Goal: Task Accomplishment & Management: Use online tool/utility

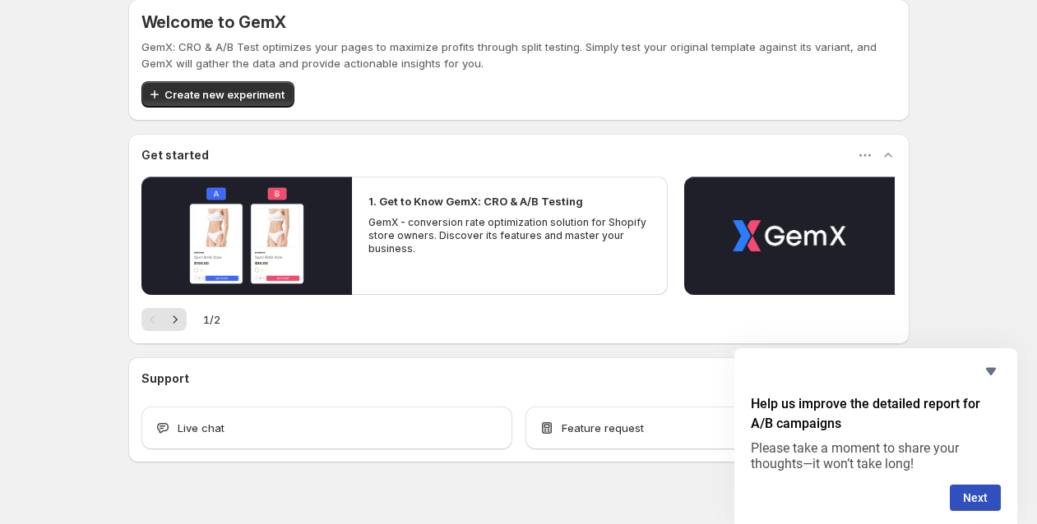
scroll to position [44, 0]
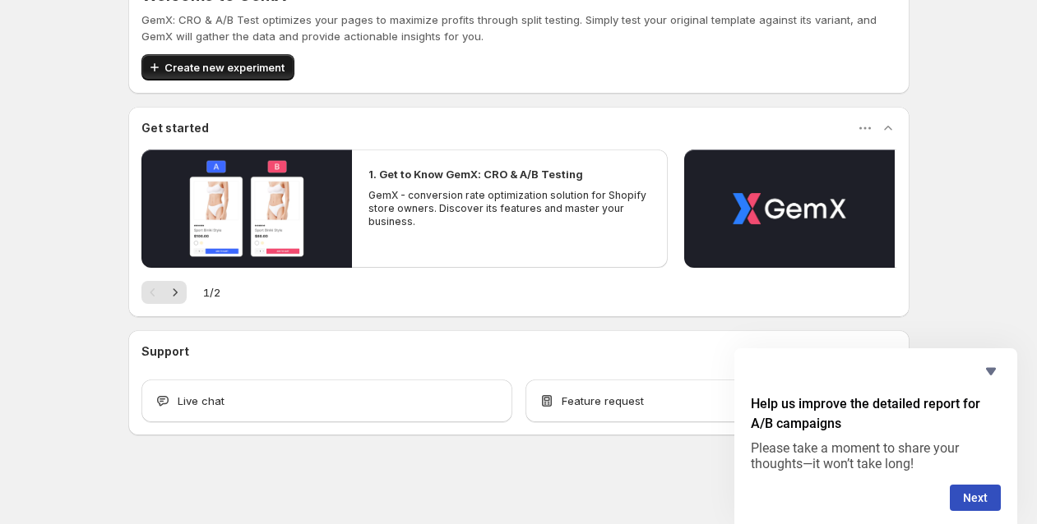
click at [247, 63] on span "Create new experiment" at bounding box center [224, 67] width 120 height 16
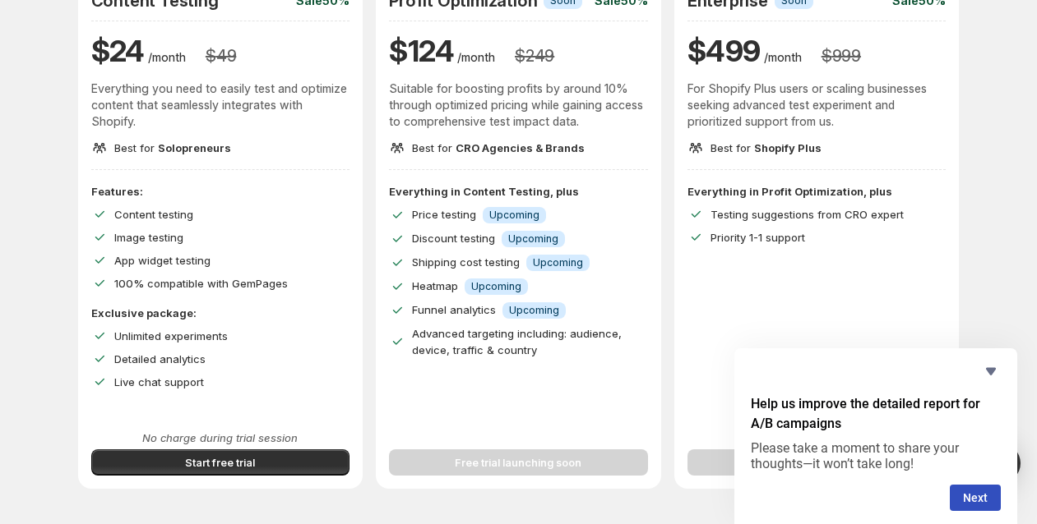
scroll to position [229, 0]
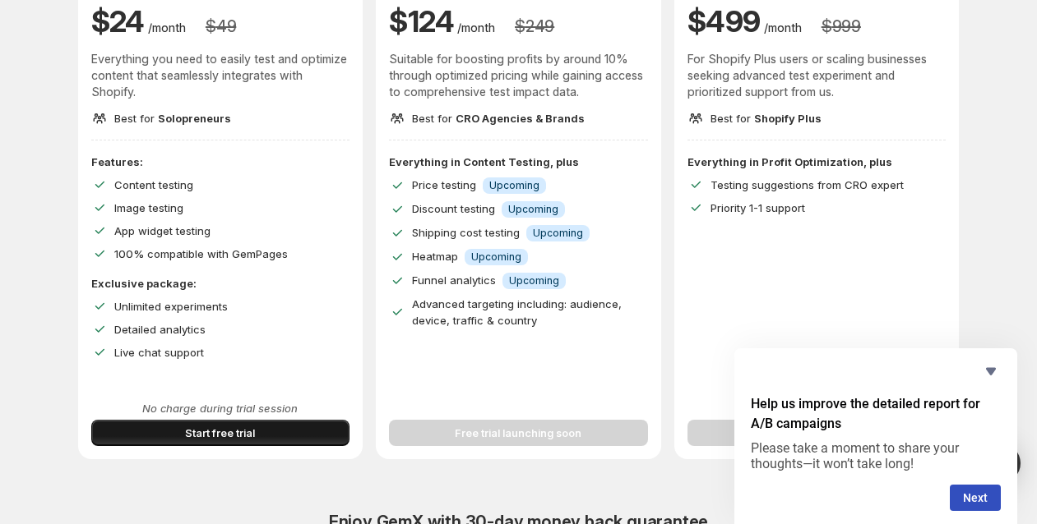
click at [284, 423] on button "Start free trial" at bounding box center [220, 433] width 259 height 26
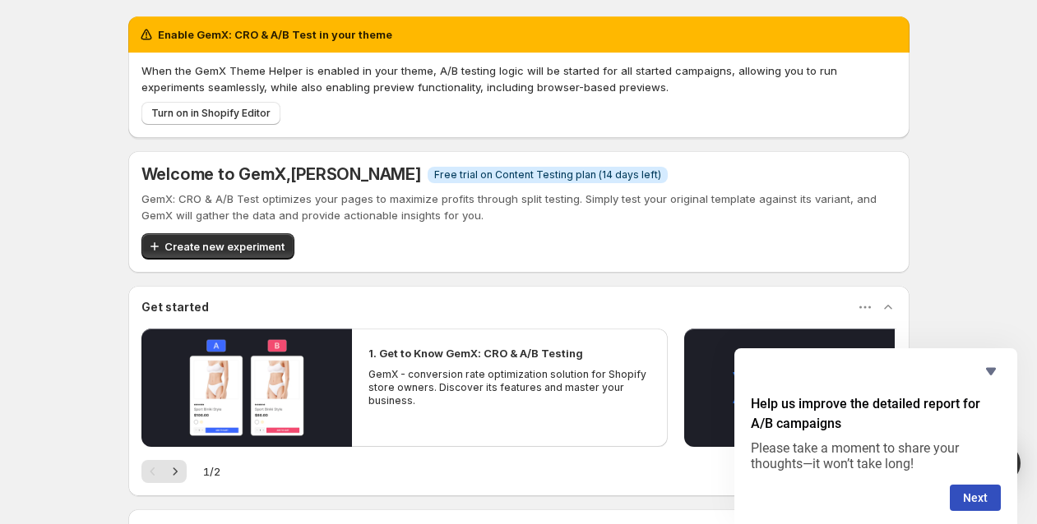
click at [235, 261] on div "Welcome to GemX , [PERSON_NAME] Info Free trial on Content Testing plan (14 day…" at bounding box center [518, 212] width 781 height 122
click at [234, 249] on span "Create new experiment" at bounding box center [224, 246] width 120 height 16
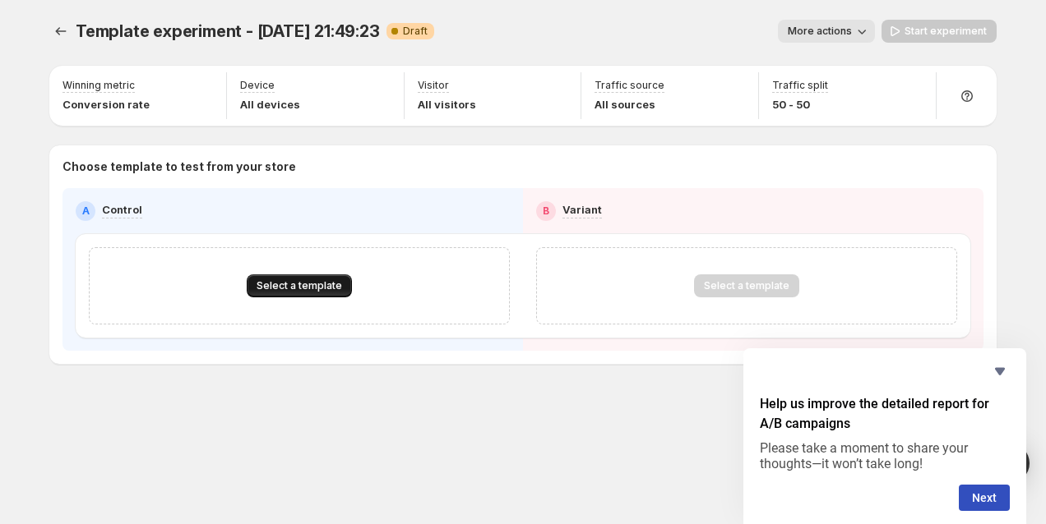
click at [316, 285] on span "Select a template" at bounding box center [298, 285] width 85 height 13
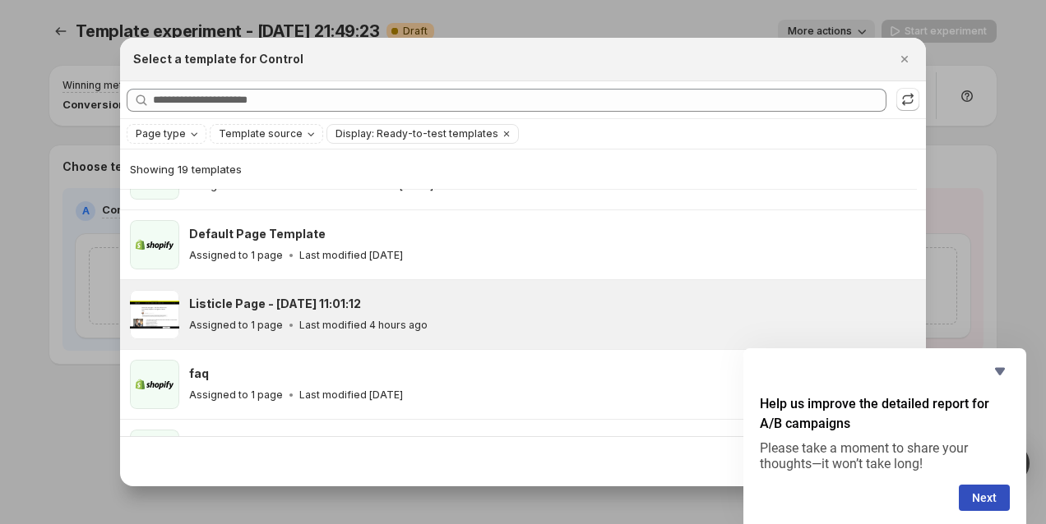
scroll to position [183, 0]
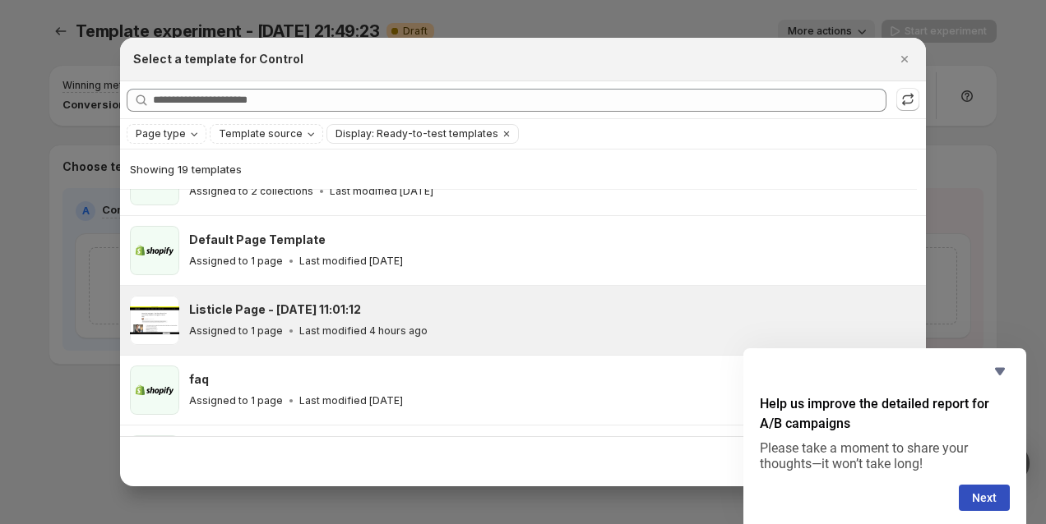
click at [282, 318] on div "Listicle Page - Sep 22, 11:01:12 Assigned to 1 page Last modified 4 hours ago" at bounding box center [550, 321] width 722 height 38
click at [995, 375] on icon "Hide survey" at bounding box center [1000, 372] width 20 height 20
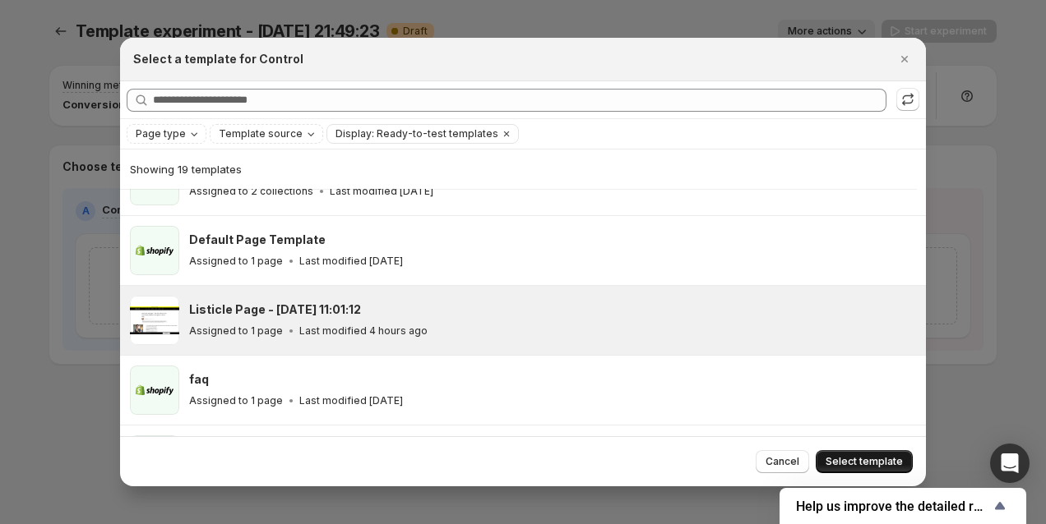
click at [870, 460] on span "Select template" at bounding box center [863, 461] width 77 height 13
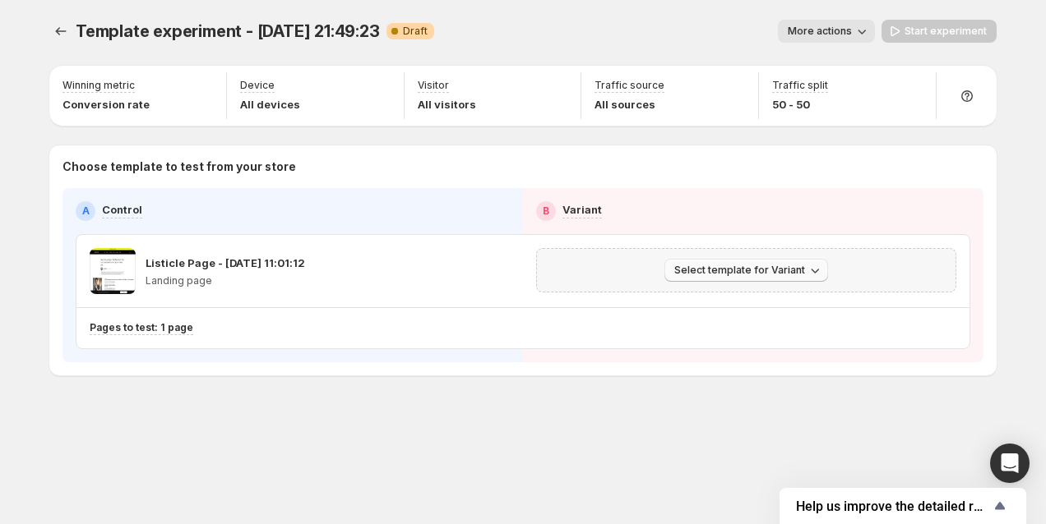
click at [685, 268] on span "Select template for Variant" at bounding box center [739, 270] width 131 height 13
click at [711, 307] on span "Select an existing template" at bounding box center [734, 304] width 139 height 13
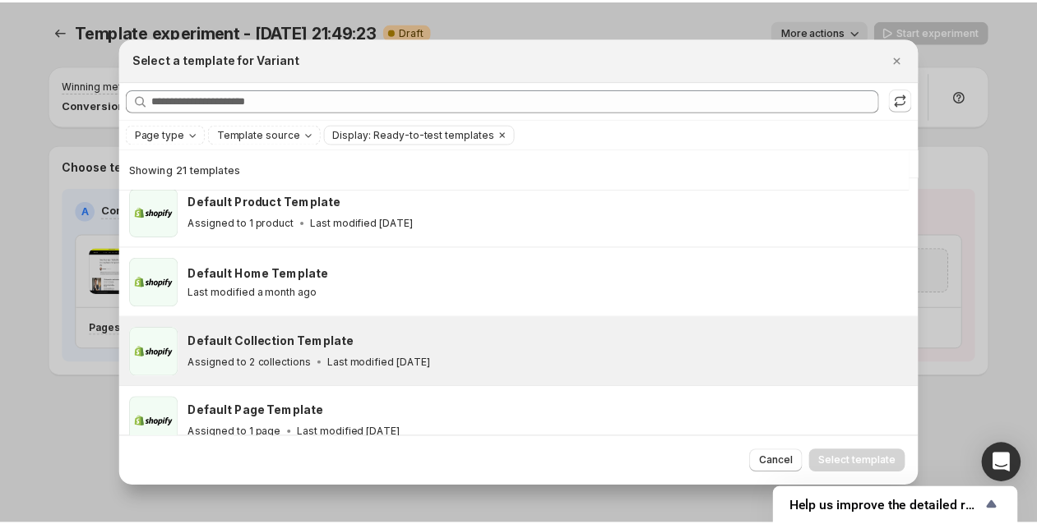
scroll to position [0, 0]
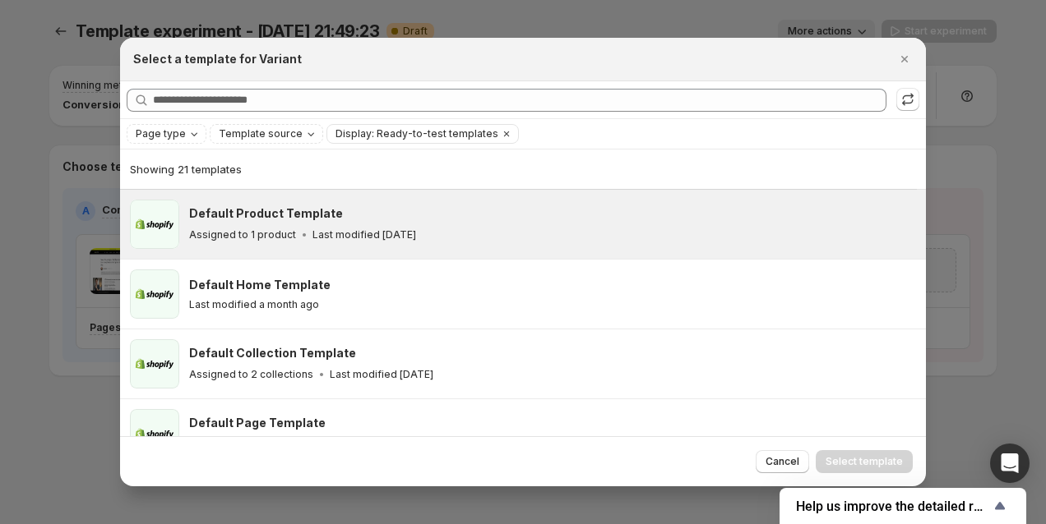
click at [312, 201] on div "Default Product Template Assigned to 1 product Last modified 21 days ago" at bounding box center [552, 224] width 727 height 49
click at [884, 456] on span "Select template" at bounding box center [863, 461] width 77 height 13
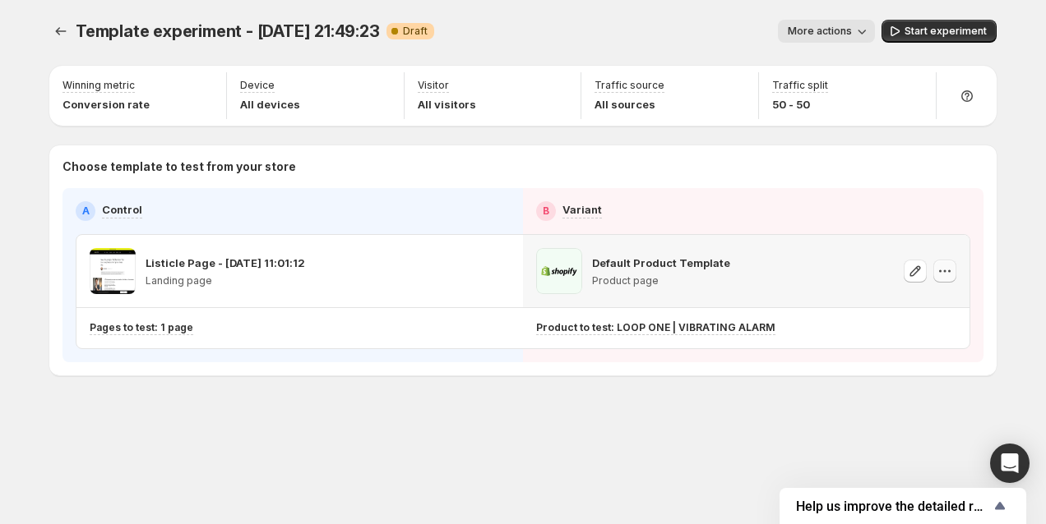
click at [944, 273] on icon "button" at bounding box center [944, 271] width 16 height 16
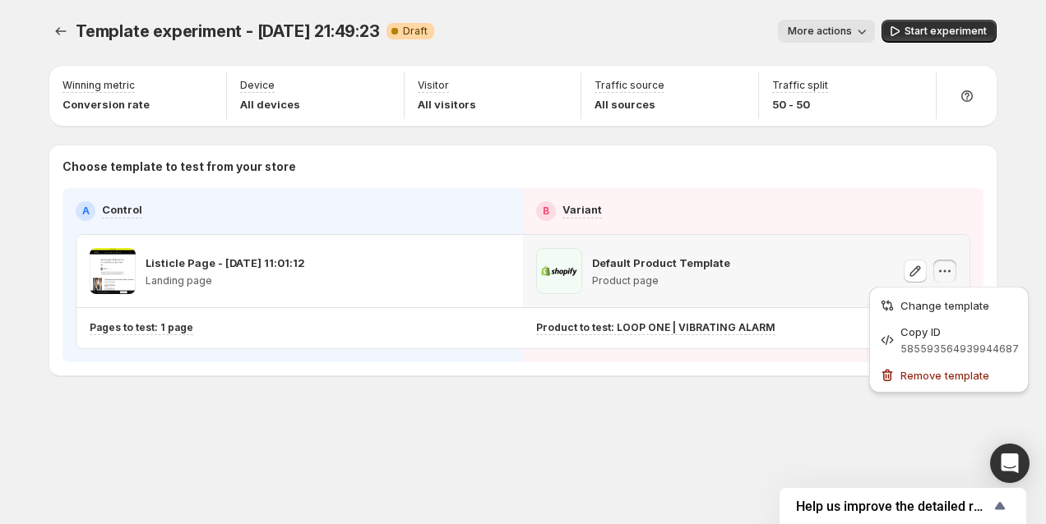
click at [616, 270] on p "Default Product Template" at bounding box center [661, 263] width 138 height 16
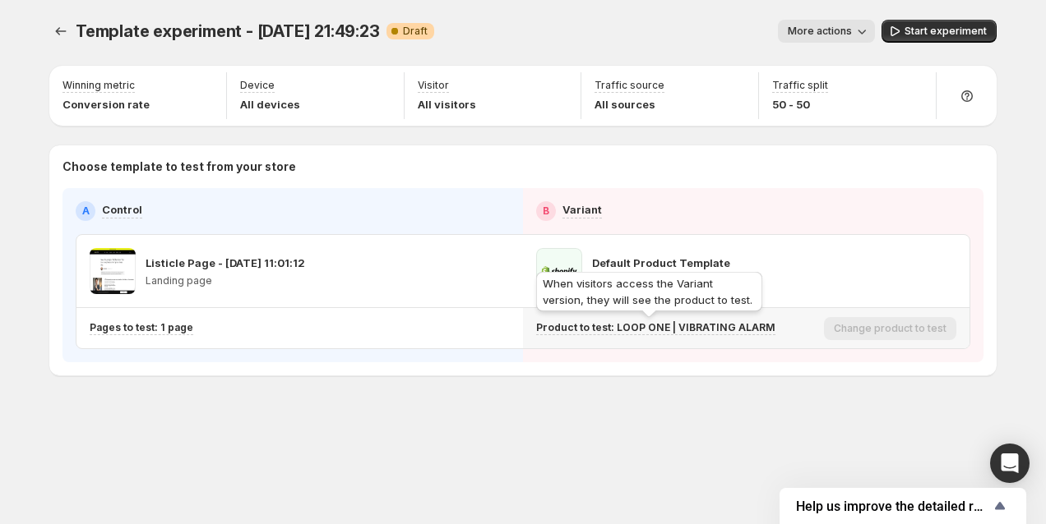
click at [683, 329] on p "Product to test: LOOP ONE | VIBRATING ALARM" at bounding box center [655, 327] width 239 height 13
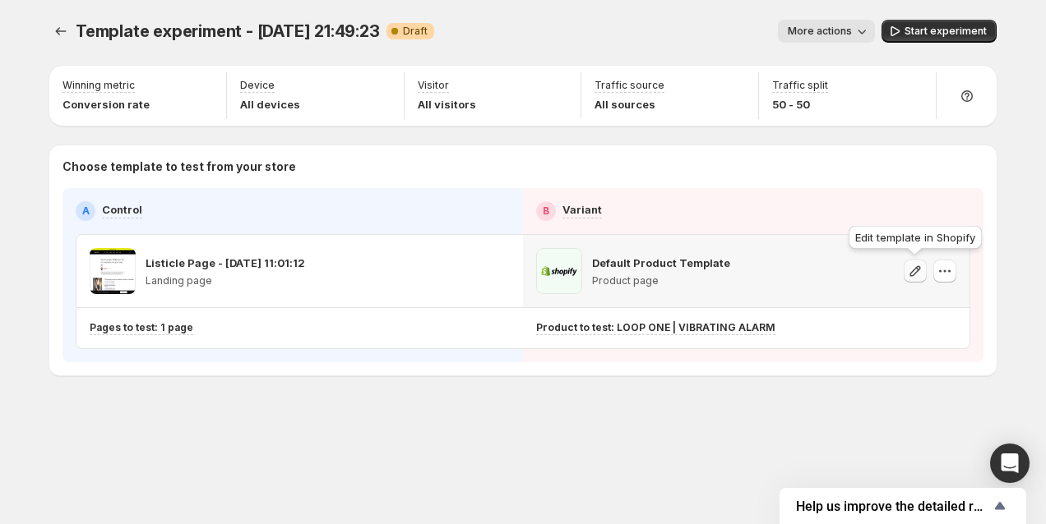
click at [917, 269] on icon "button" at bounding box center [915, 271] width 11 height 11
click at [538, 164] on p "Choose template to test from your store" at bounding box center [522, 167] width 921 height 16
click at [809, 95] on div "Traffic split 50 - 50" at bounding box center [800, 96] width 56 height 34
click at [912, 83] on icon "button" at bounding box center [914, 87] width 16 height 16
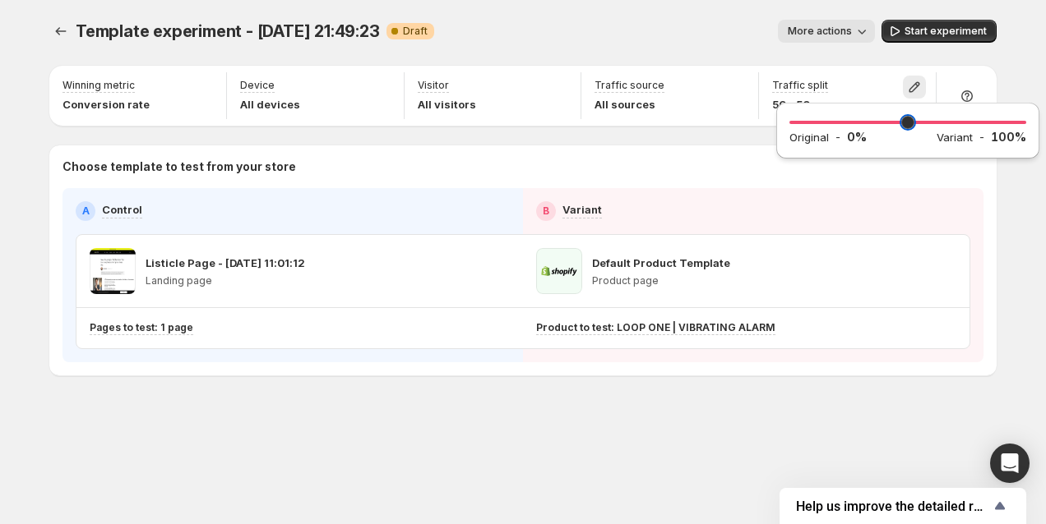
drag, startPoint x: 898, startPoint y: 123, endPoint x: 662, endPoint y: 116, distance: 236.8
type input "*"
click at [789, 116] on input "range" at bounding box center [907, 122] width 237 height 23
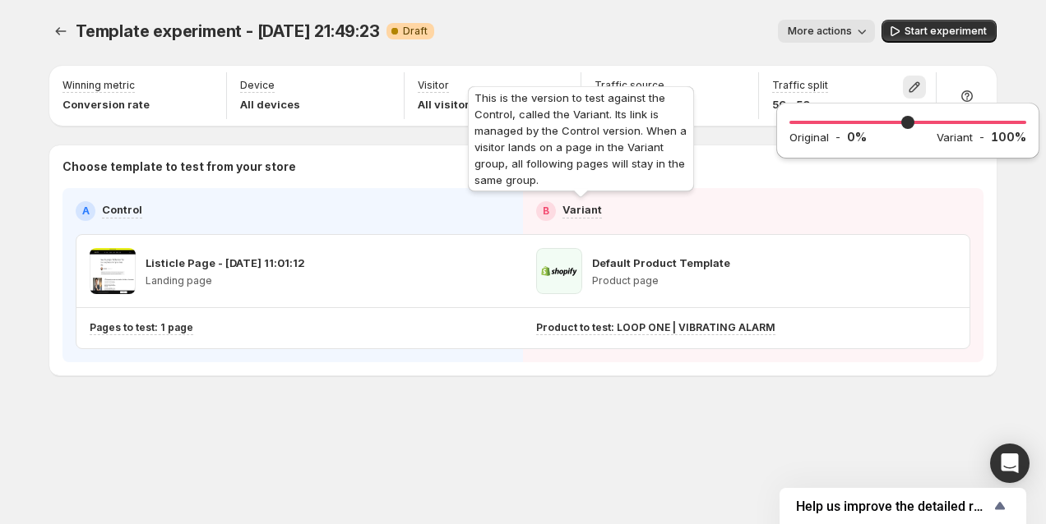
click at [566, 206] on p "Variant" at bounding box center [581, 209] width 39 height 16
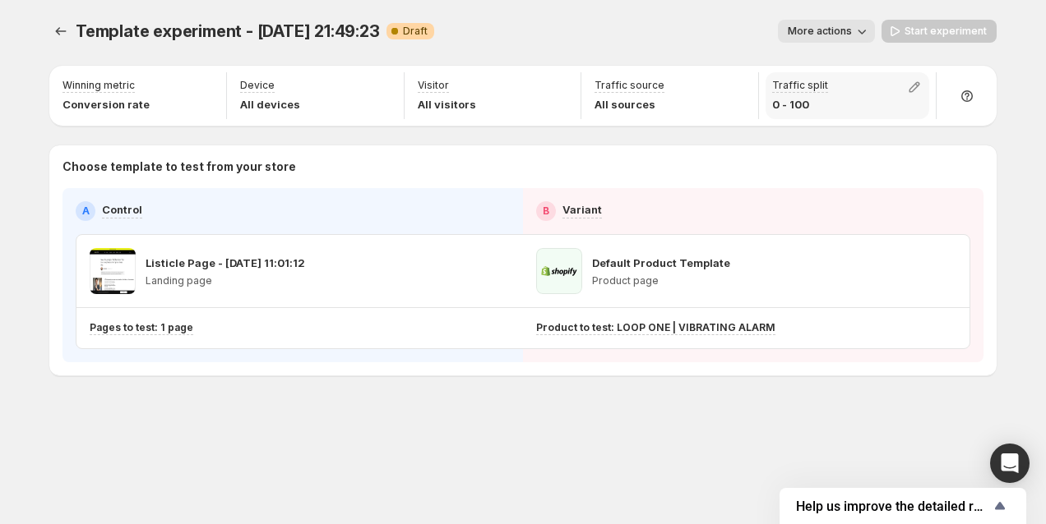
click at [794, 95] on div "Traffic split 0 - 100" at bounding box center [800, 96] width 56 height 34
click at [918, 86] on icon "button" at bounding box center [914, 87] width 16 height 16
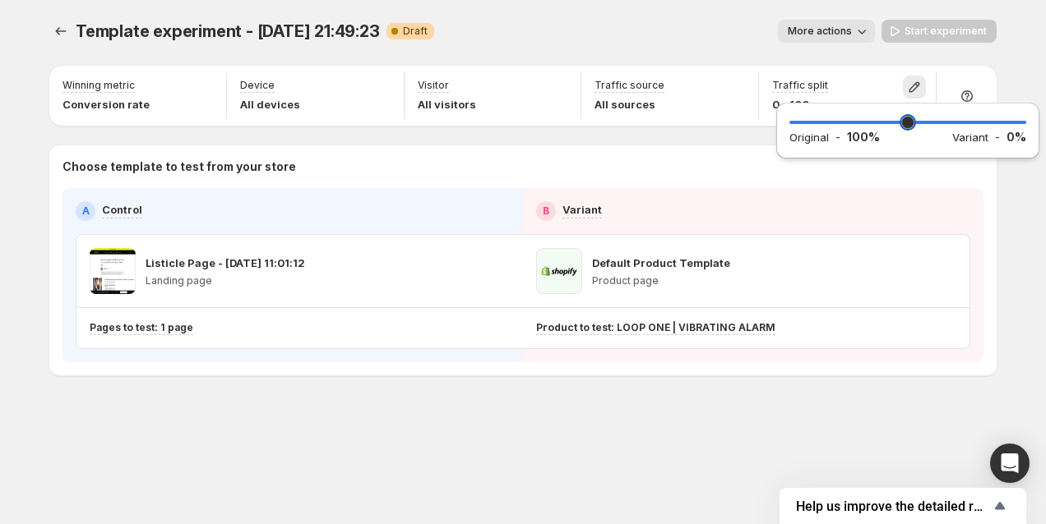
drag, startPoint x: 790, startPoint y: 120, endPoint x: 1045, endPoint y: 121, distance: 254.8
type input "***"
click at [1026, 121] on input "range" at bounding box center [907, 122] width 237 height 23
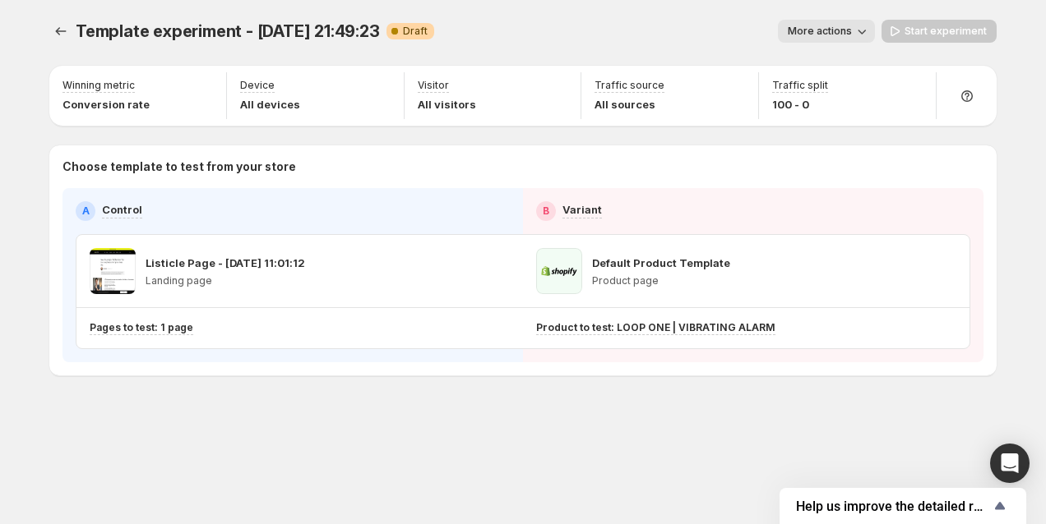
click at [312, 432] on div "Template experiment - Sep 22, 21:49:23. This page is ready Template experiment …" at bounding box center [523, 232] width 986 height 464
click at [849, 30] on span "More actions" at bounding box center [819, 31] width 64 height 13
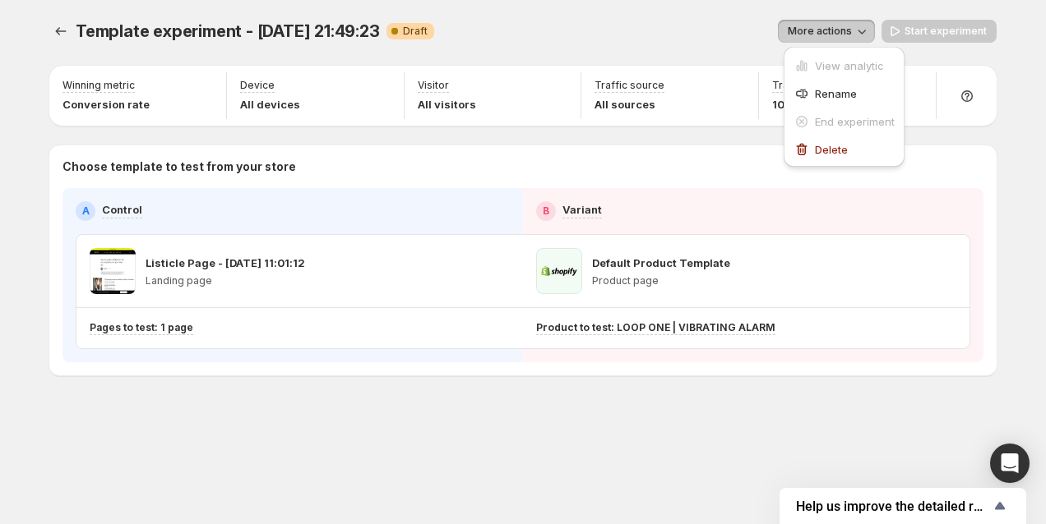
click at [650, 34] on div "More actions" at bounding box center [660, 31] width 427 height 23
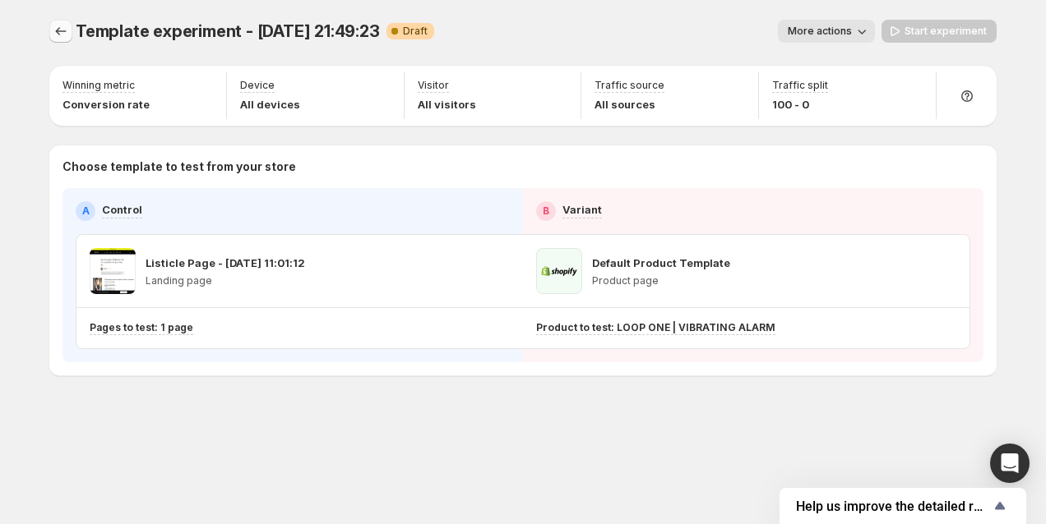
click at [65, 30] on icon "Experiments" at bounding box center [61, 31] width 16 height 16
click at [53, 30] on icon "Experiments" at bounding box center [61, 31] width 16 height 16
click at [189, 287] on p "Landing page" at bounding box center [224, 281] width 159 height 13
click at [832, 28] on span "More actions" at bounding box center [819, 31] width 64 height 13
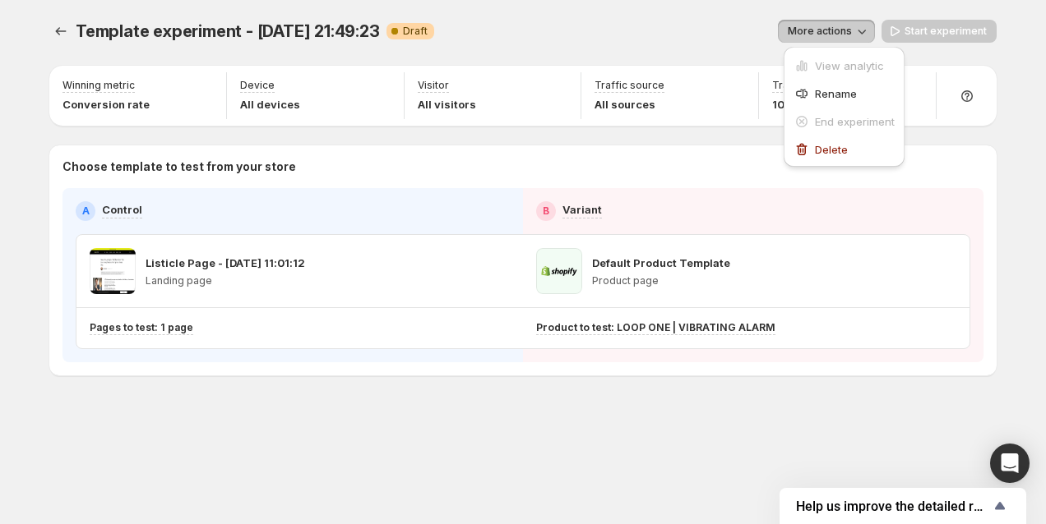
click at [699, 26] on div "More actions" at bounding box center [660, 31] width 427 height 23
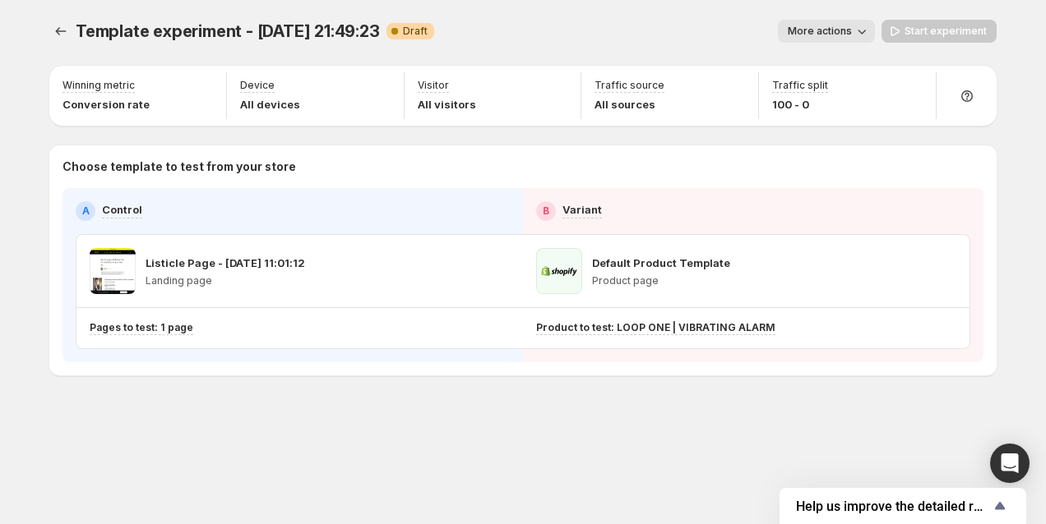
click at [385, 25] on div "Template experiment - Sep 22, 21:49:23 Warning Complete Draft" at bounding box center [255, 31] width 358 height 23
click at [397, 25] on icon at bounding box center [394, 31] width 16 height 16
click at [663, 278] on p "Product page" at bounding box center [661, 281] width 138 height 13
click at [654, 211] on div "B Variant" at bounding box center [753, 211] width 434 height 20
click at [62, 33] on icon "Experiments" at bounding box center [61, 31] width 16 height 16
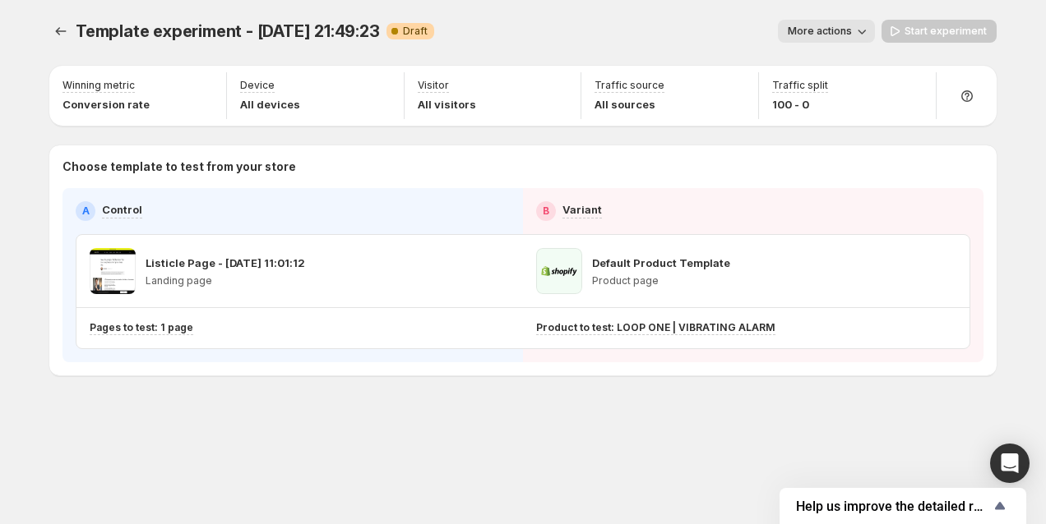
click at [850, 30] on span "More actions" at bounding box center [819, 31] width 64 height 13
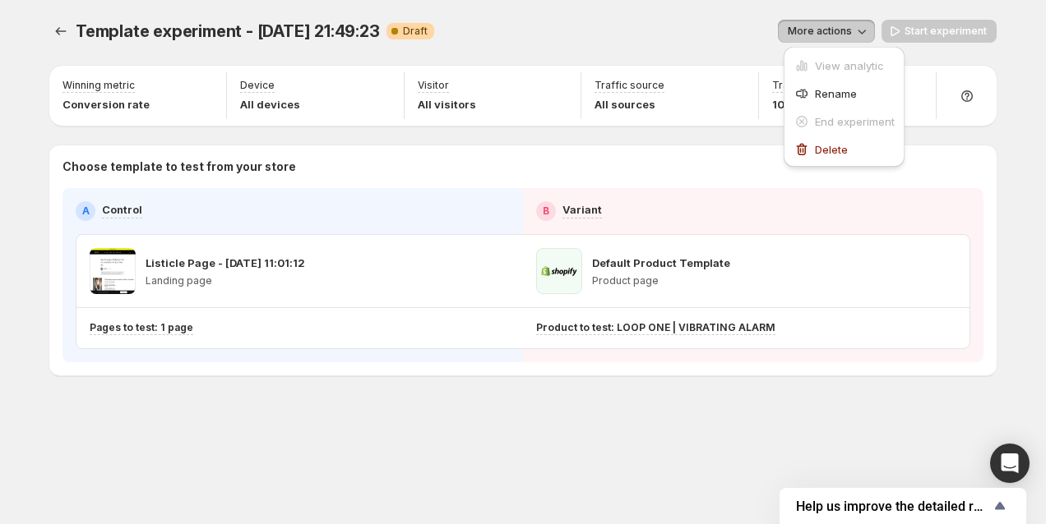
click at [380, 34] on span "Template experiment - [DATE] 21:49:23" at bounding box center [228, 31] width 304 height 20
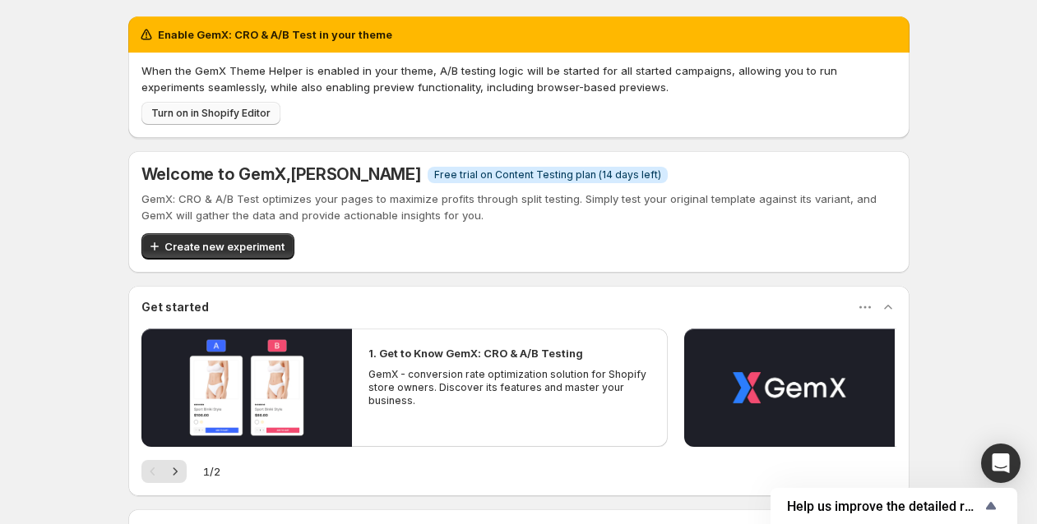
click at [249, 106] on button "Turn on in Shopify Editor" at bounding box center [210, 113] width 139 height 23
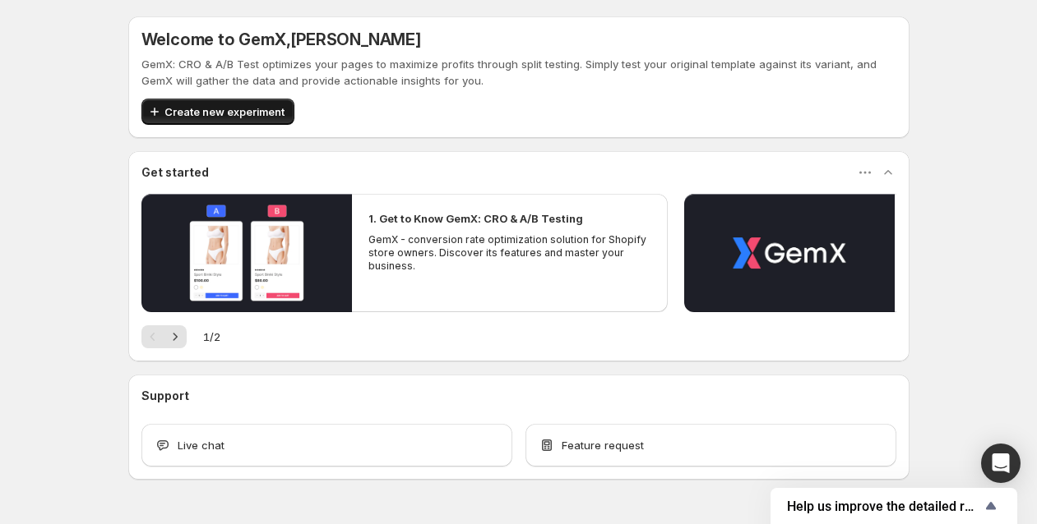
click at [259, 116] on span "Create new experiment" at bounding box center [224, 112] width 120 height 16
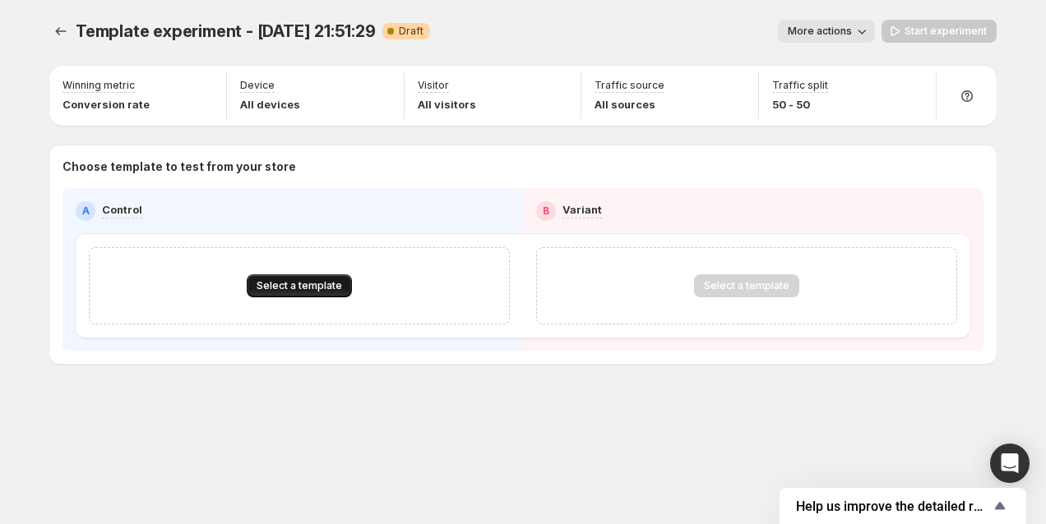
click at [321, 284] on span "Select a template" at bounding box center [298, 285] width 85 height 13
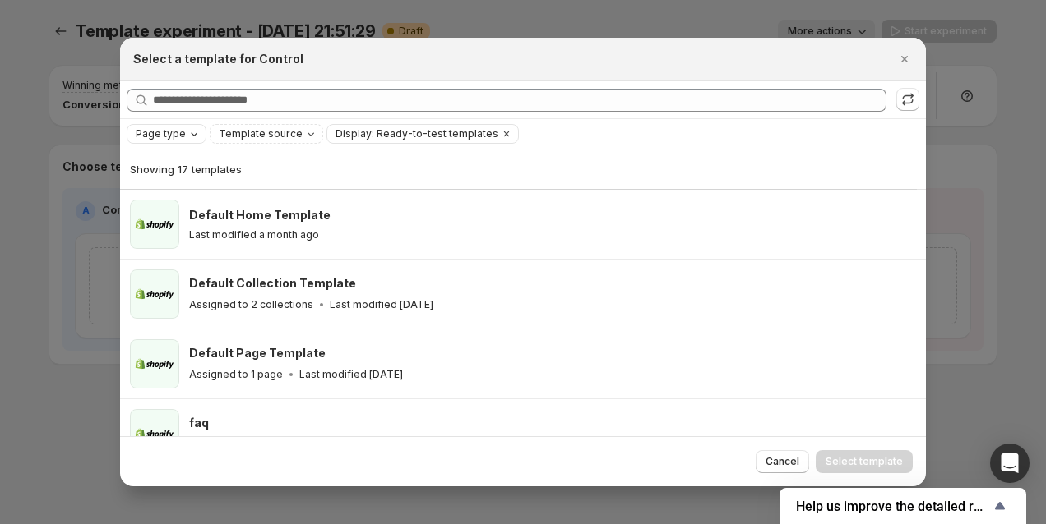
click at [182, 136] on span "Page type" at bounding box center [161, 133] width 50 height 13
click at [182, 204] on span "Product page" at bounding box center [193, 203] width 70 height 13
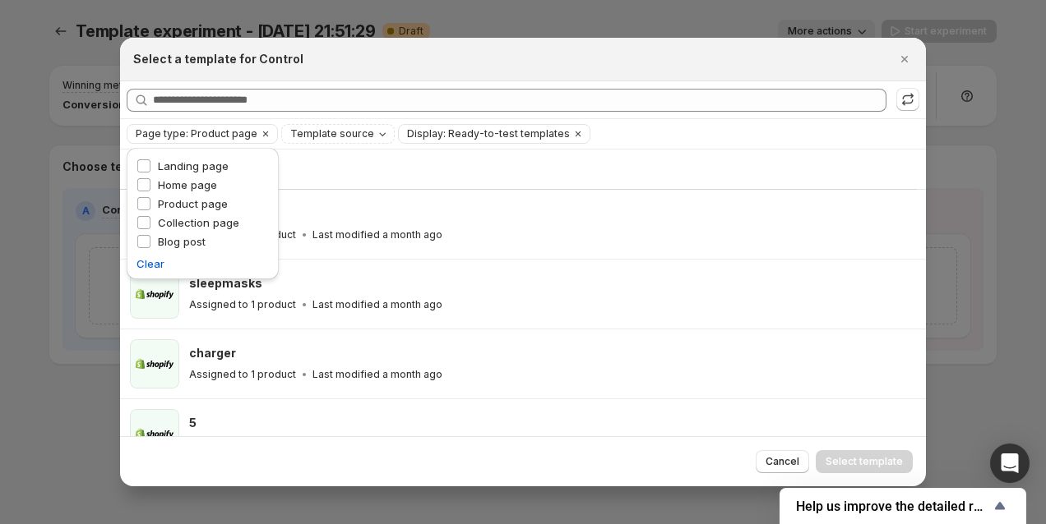
click at [495, 163] on div "Showing 6 templates" at bounding box center [518, 169] width 777 height 16
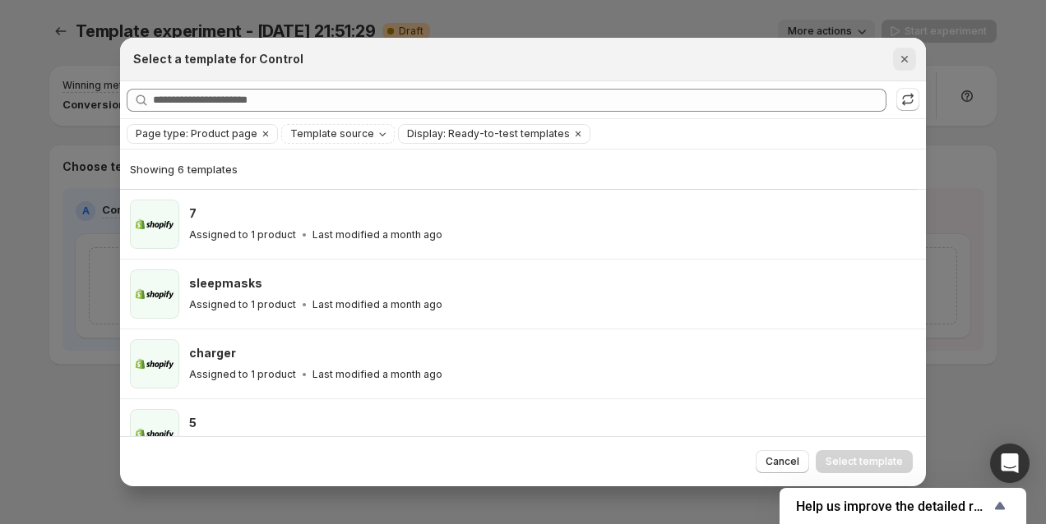
click at [904, 62] on icon "Close" at bounding box center [904, 59] width 16 height 16
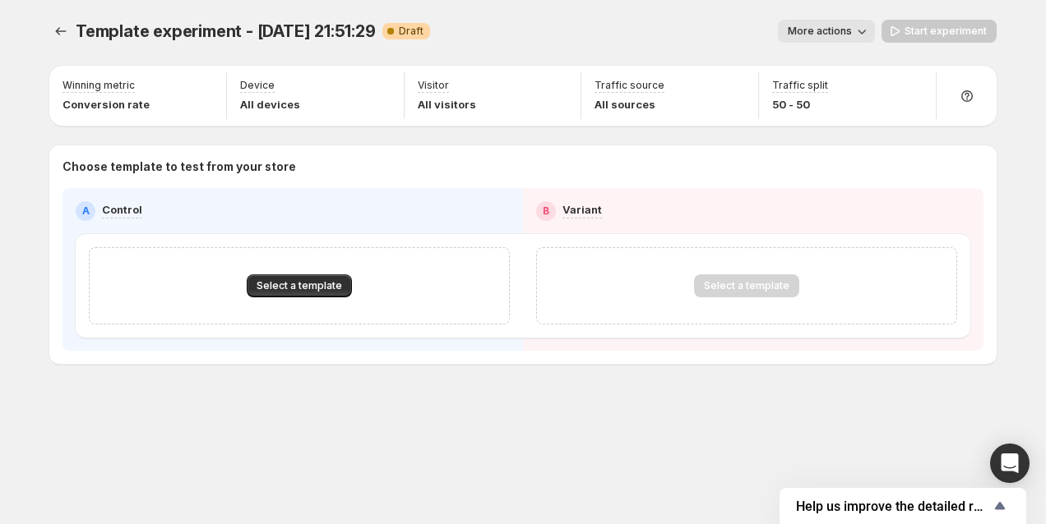
click at [724, 278] on div "Select a template" at bounding box center [746, 286] width 105 height 23
click at [279, 281] on span "Select a template" at bounding box center [298, 285] width 85 height 13
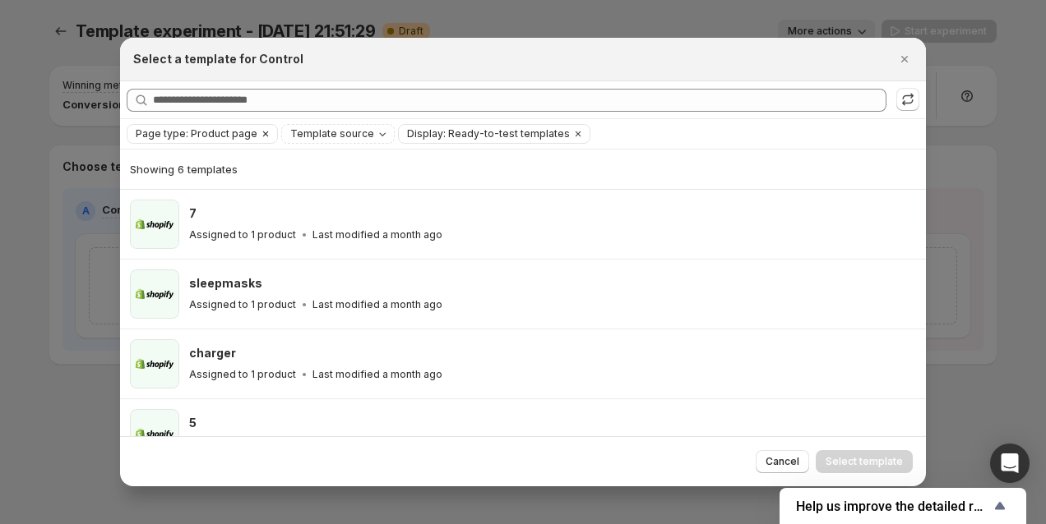
click at [259, 132] on icon "Clear" at bounding box center [265, 133] width 13 height 13
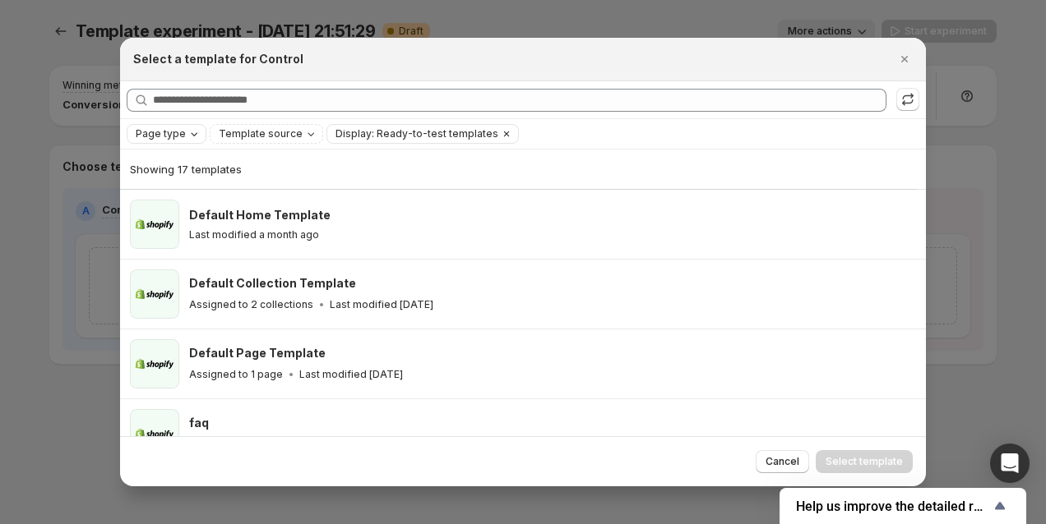
click at [500, 137] on icon "Clear" at bounding box center [506, 133] width 13 height 13
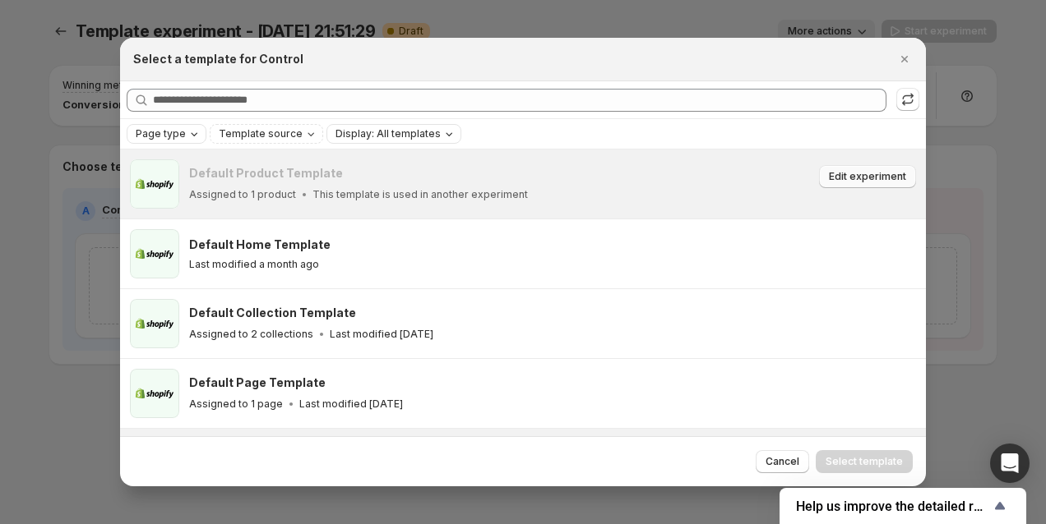
click at [842, 174] on span "Edit experiment" at bounding box center [867, 176] width 77 height 13
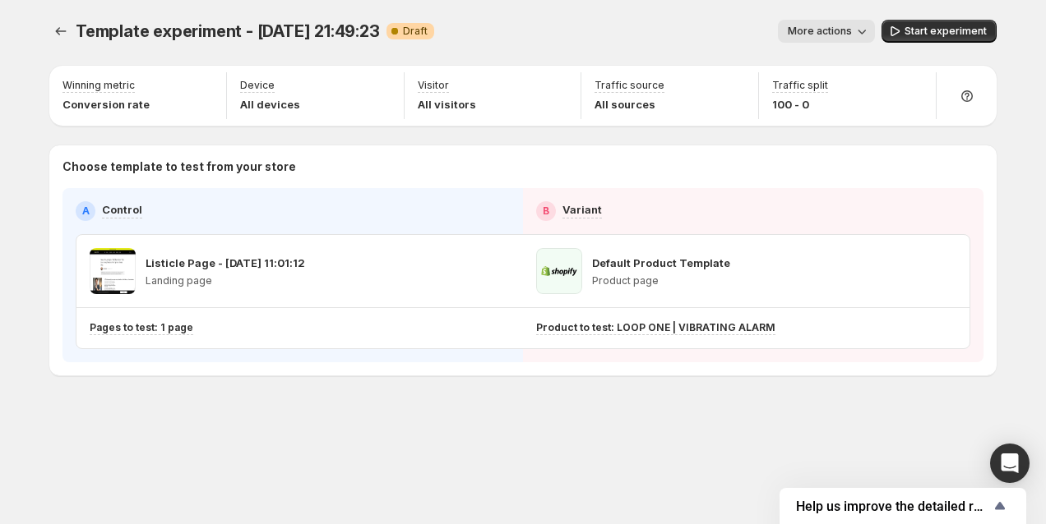
click at [828, 30] on span "More actions" at bounding box center [819, 31] width 64 height 13
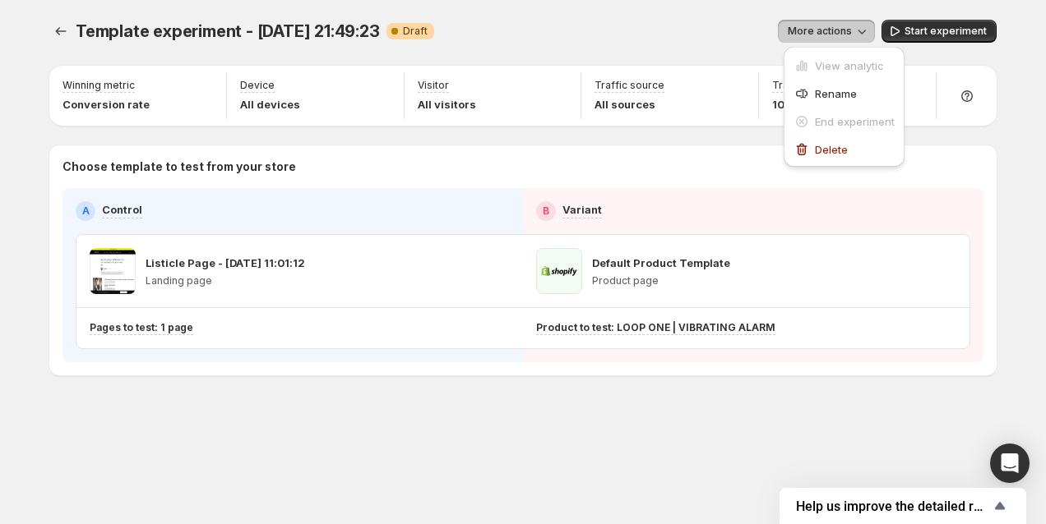
click at [828, 30] on span "More actions" at bounding box center [819, 31] width 64 height 13
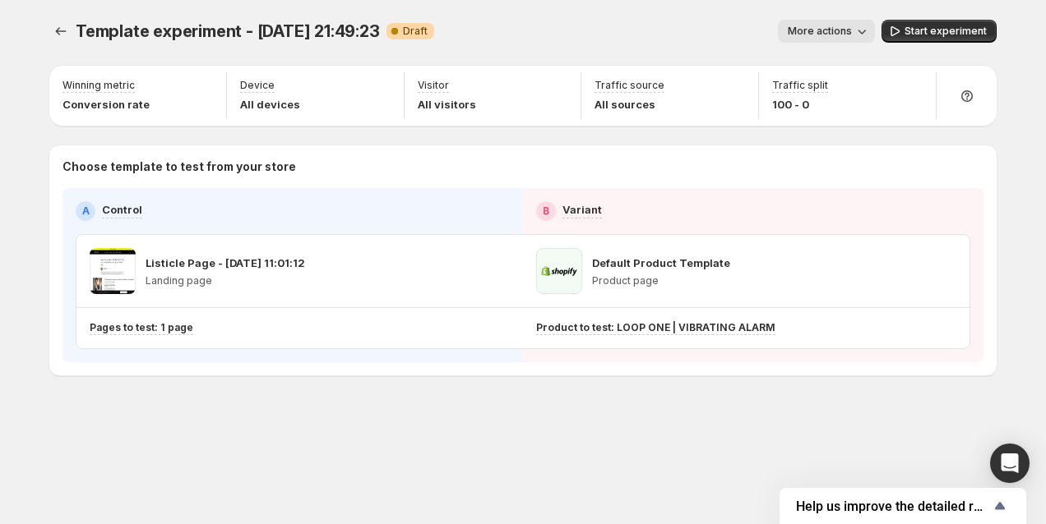
click at [556, 32] on div "More actions" at bounding box center [660, 31] width 427 height 23
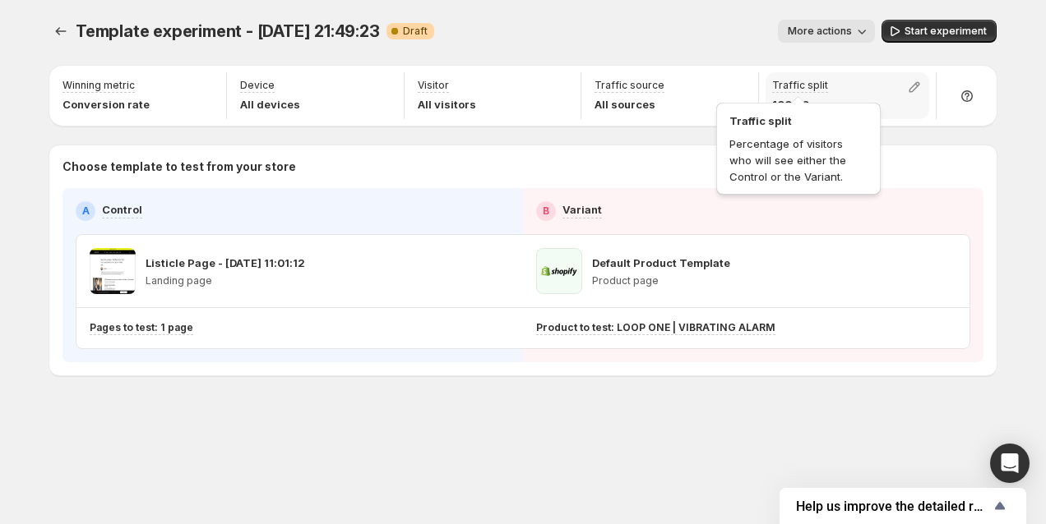
click at [777, 90] on p "Traffic split" at bounding box center [800, 85] width 56 height 13
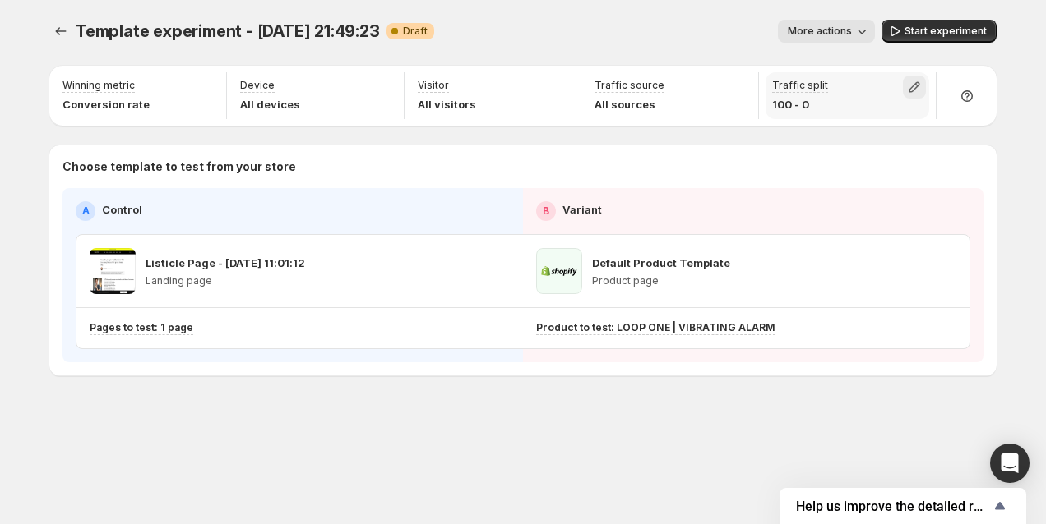
click at [917, 82] on icon "button" at bounding box center [914, 87] width 11 height 11
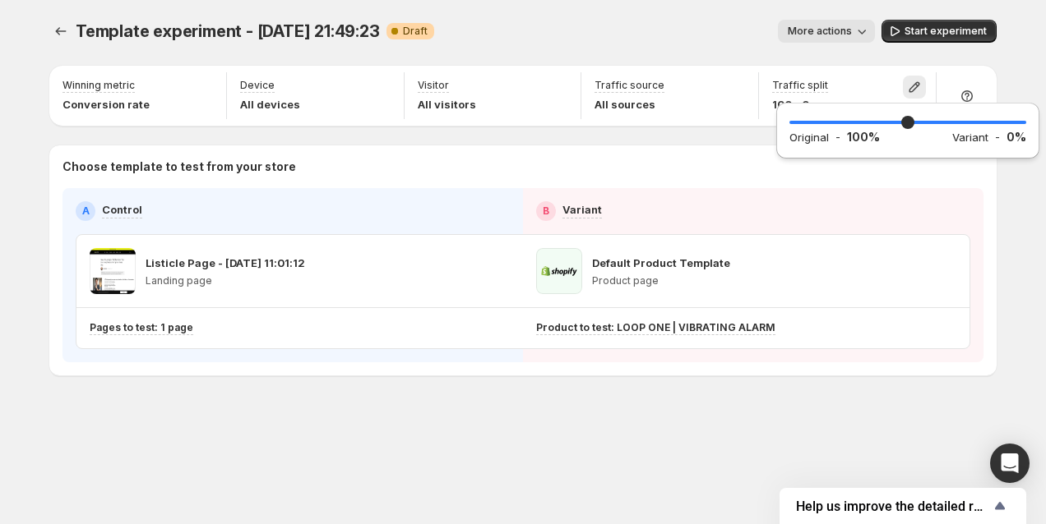
click at [703, 17] on div "Template experiment - Sep 22, 21:49:23. This page is ready Template experiment …" at bounding box center [522, 31] width 947 height 62
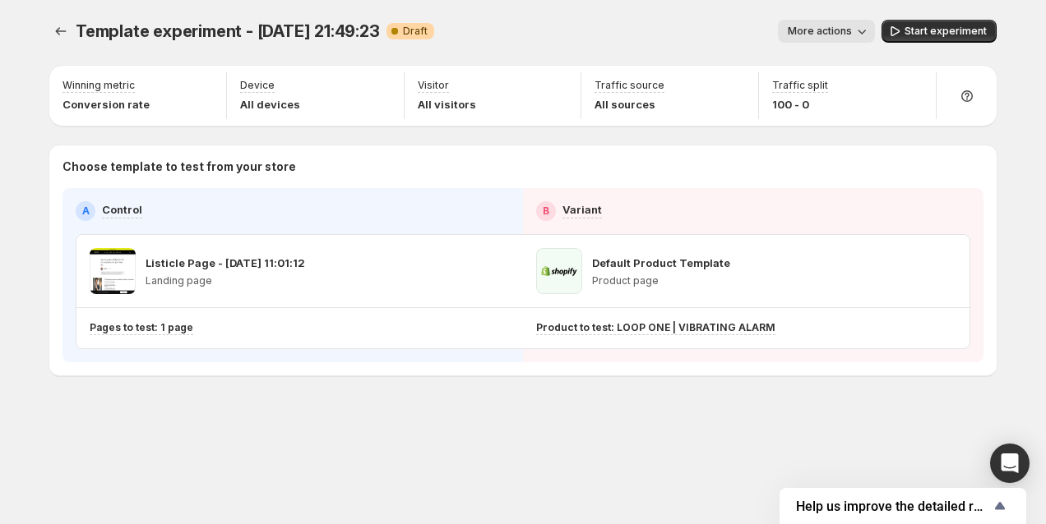
drag, startPoint x: 915, startPoint y: 30, endPoint x: 667, endPoint y: 9, distance: 249.2
click at [667, 9] on div "Template experiment - Sep 22, 21:49:23. This page is ready Template experiment …" at bounding box center [522, 31] width 947 height 62
click at [94, 210] on div "A" at bounding box center [86, 211] width 20 height 20
click at [106, 215] on p "Control" at bounding box center [122, 209] width 40 height 16
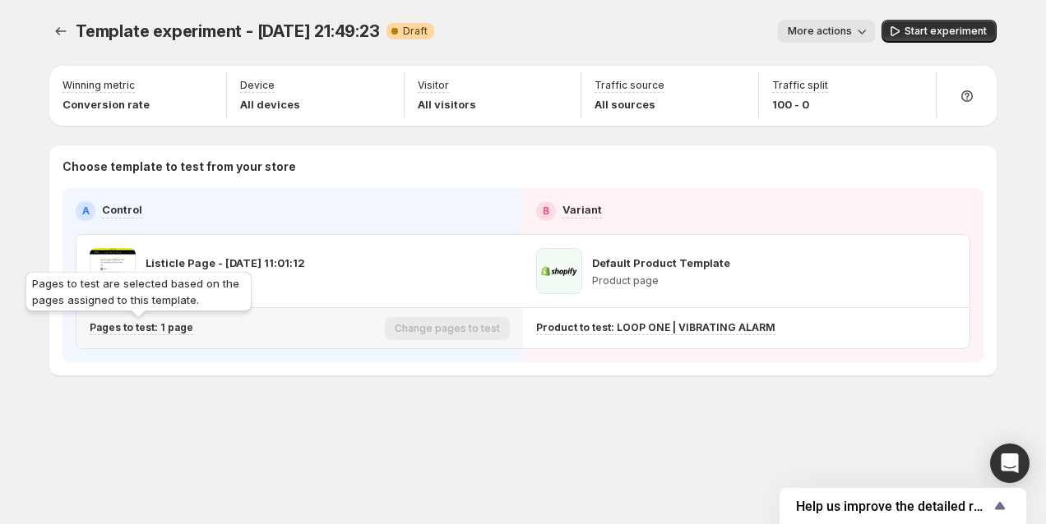
click at [135, 329] on p "Pages to test: 1 page" at bounding box center [142, 327] width 104 height 13
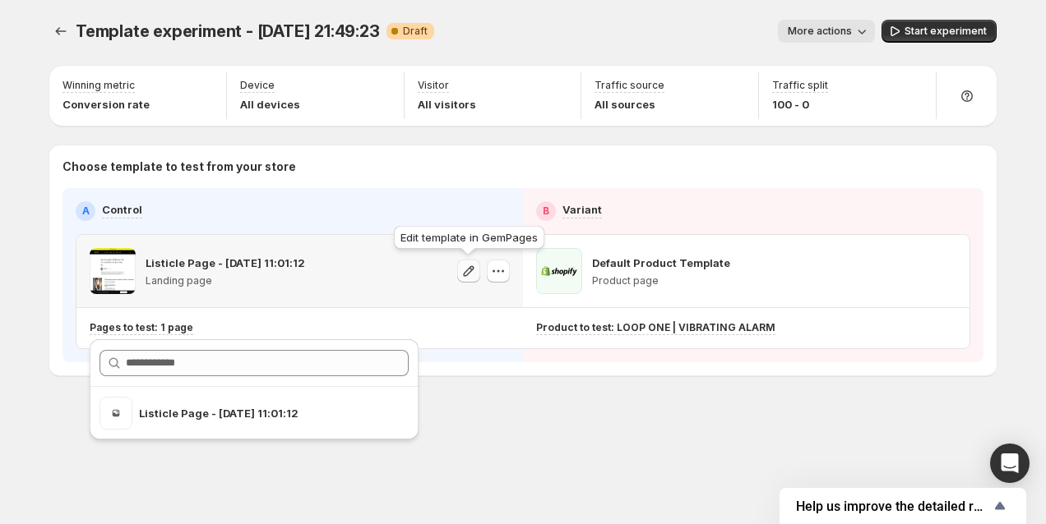
click at [464, 267] on icon "button" at bounding box center [468, 271] width 16 height 16
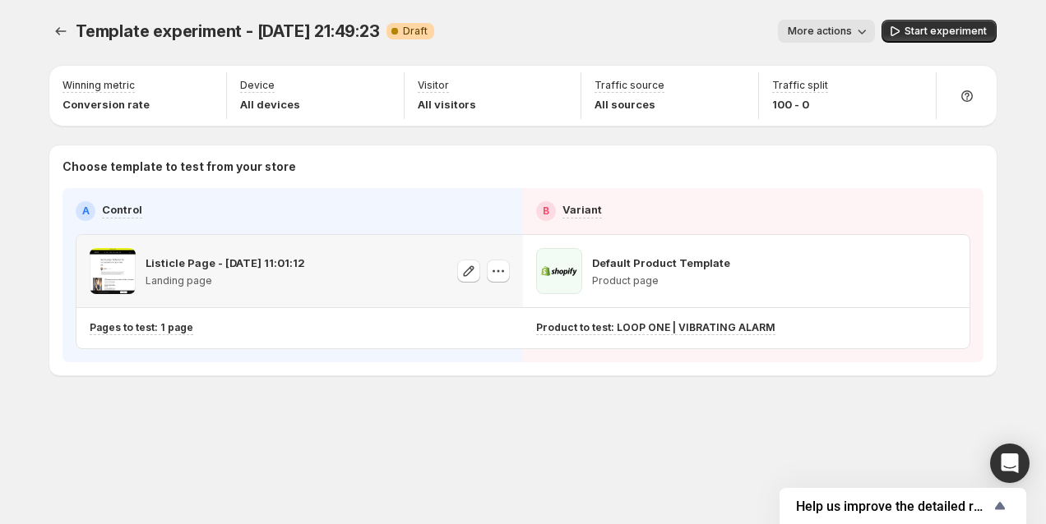
click at [504, 277] on icon "button" at bounding box center [498, 271] width 16 height 16
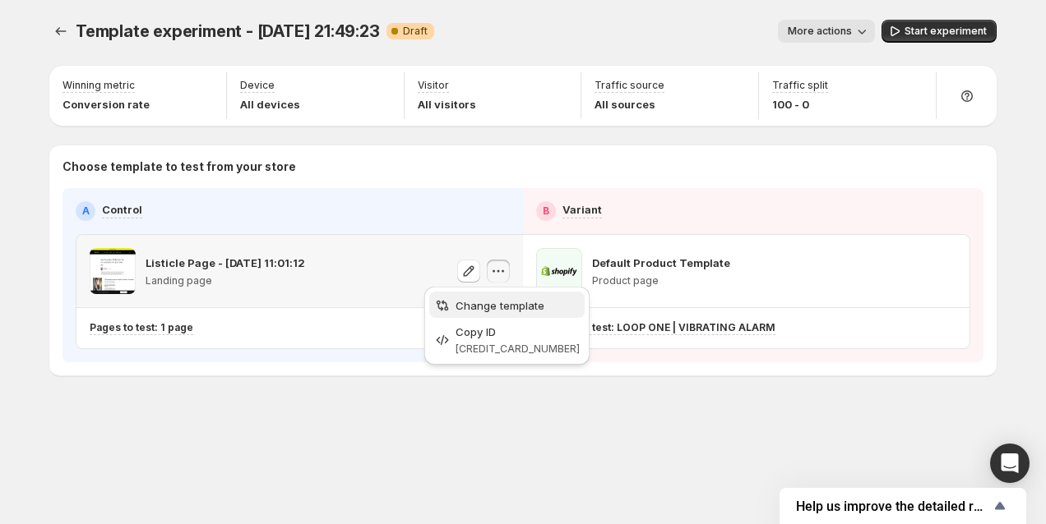
click at [505, 307] on span "Change template" at bounding box center [499, 305] width 89 height 13
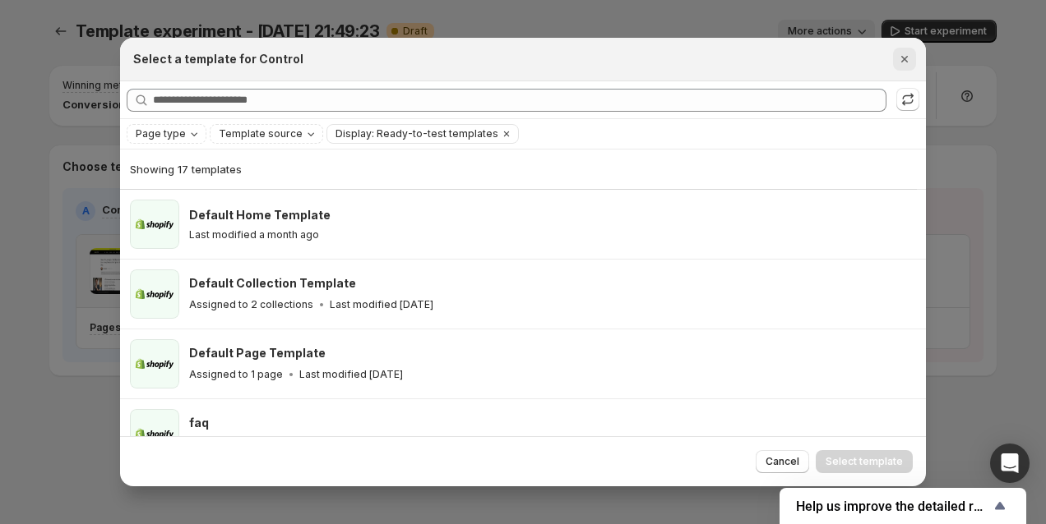
click at [901, 60] on icon "Close" at bounding box center [904, 59] width 16 height 16
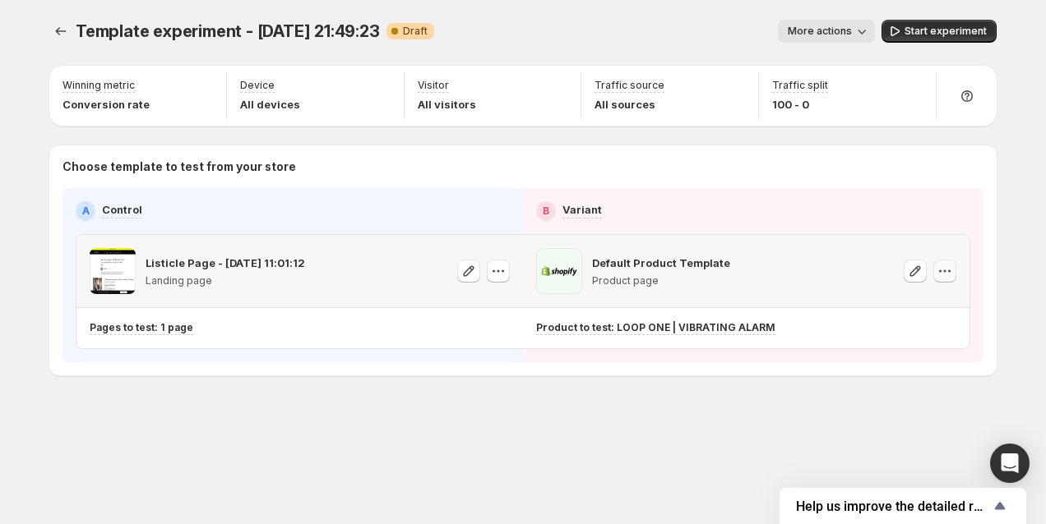
click at [940, 272] on icon "button" at bounding box center [944, 271] width 16 height 16
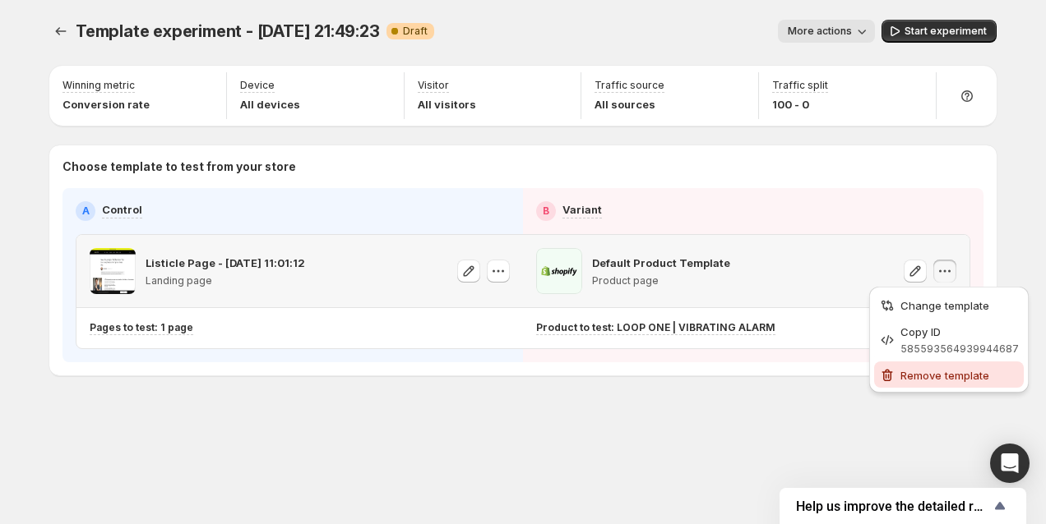
click at [940, 376] on span "Remove template" at bounding box center [944, 375] width 89 height 13
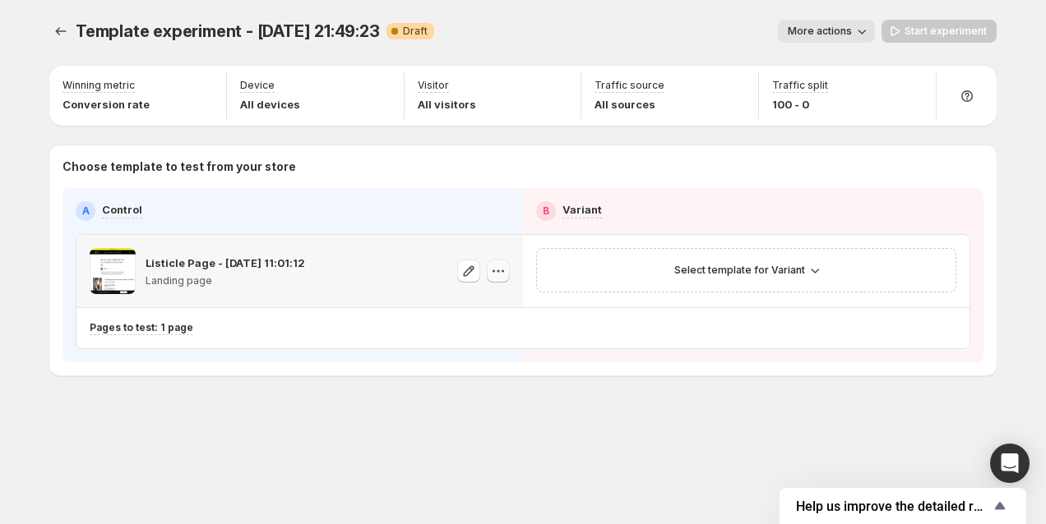
click at [498, 273] on icon "button" at bounding box center [498, 271] width 16 height 16
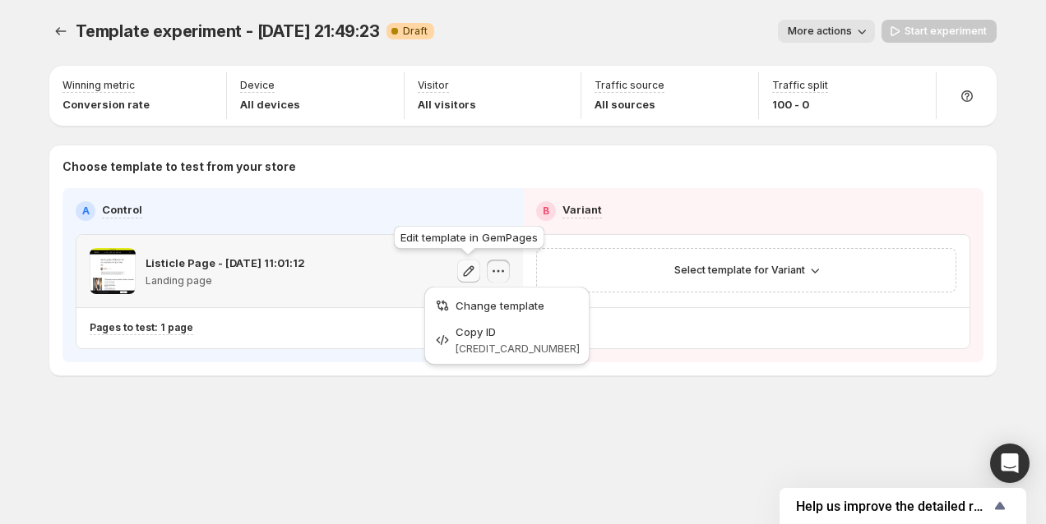
click at [469, 274] on icon "button" at bounding box center [468, 271] width 16 height 16
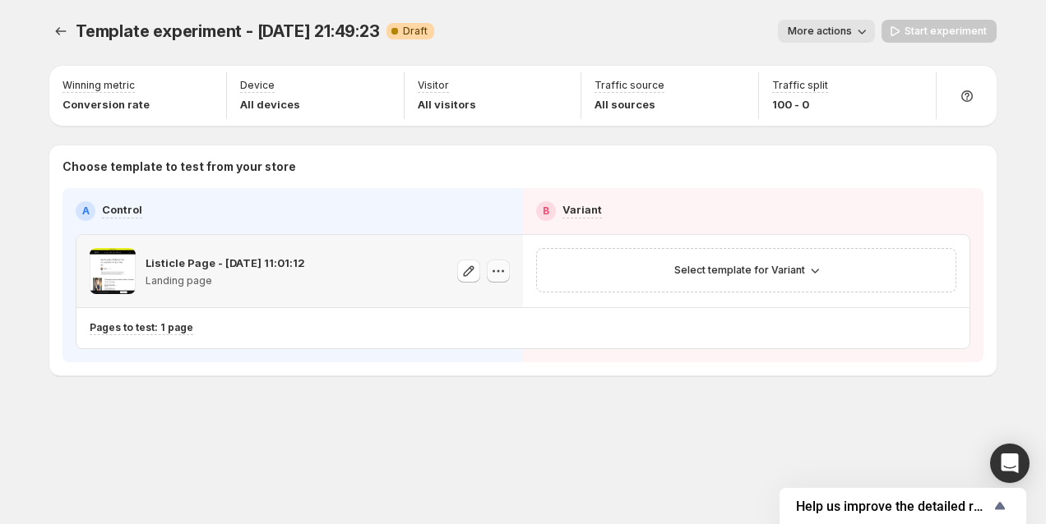
click at [493, 271] on icon "button" at bounding box center [493, 271] width 2 height 2
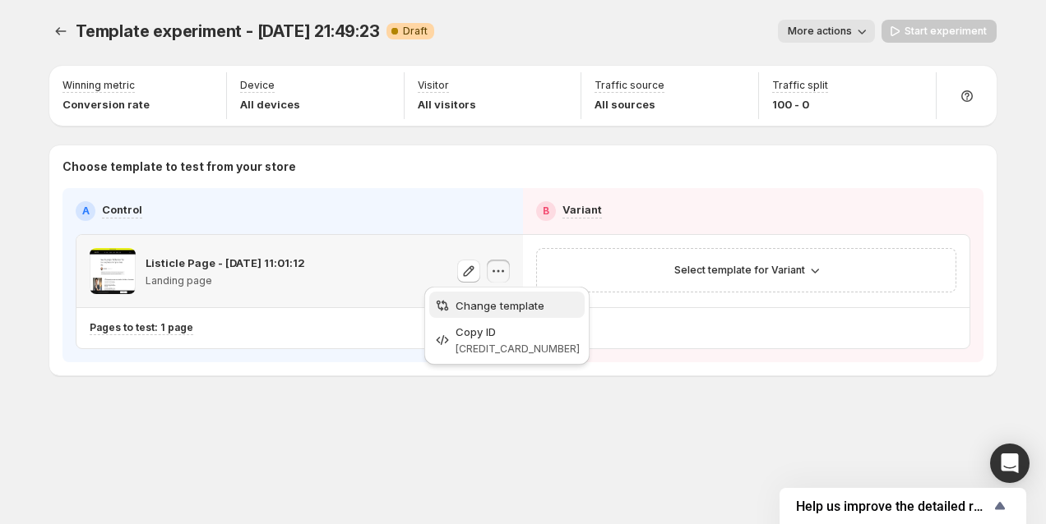
click at [506, 311] on span "Change template" at bounding box center [499, 305] width 89 height 13
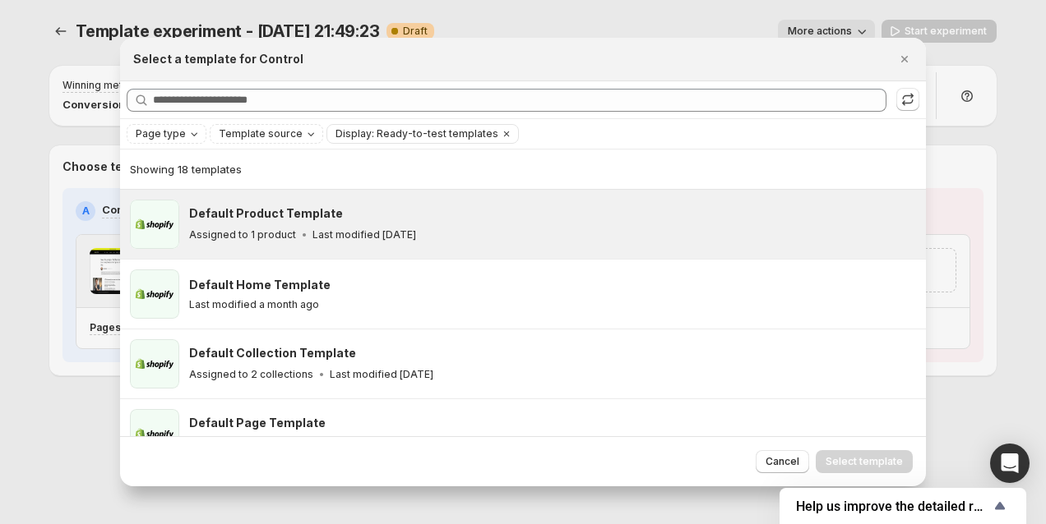
click at [312, 227] on div "Assigned to 1 product Last modified 21 days ago" at bounding box center [550, 235] width 722 height 16
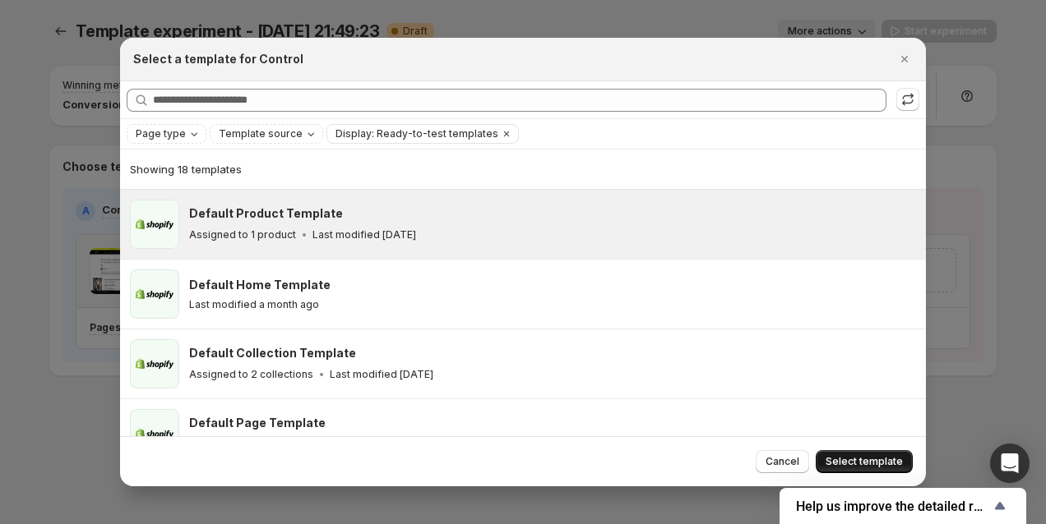
click at [852, 453] on button "Select template" at bounding box center [863, 461] width 97 height 23
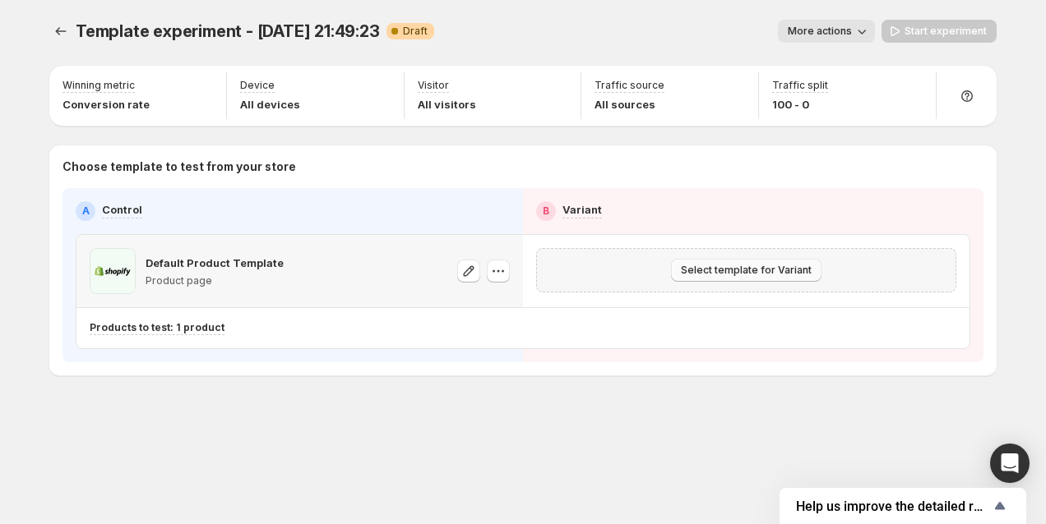
click at [810, 271] on button "Select template for Variant" at bounding box center [746, 270] width 150 height 23
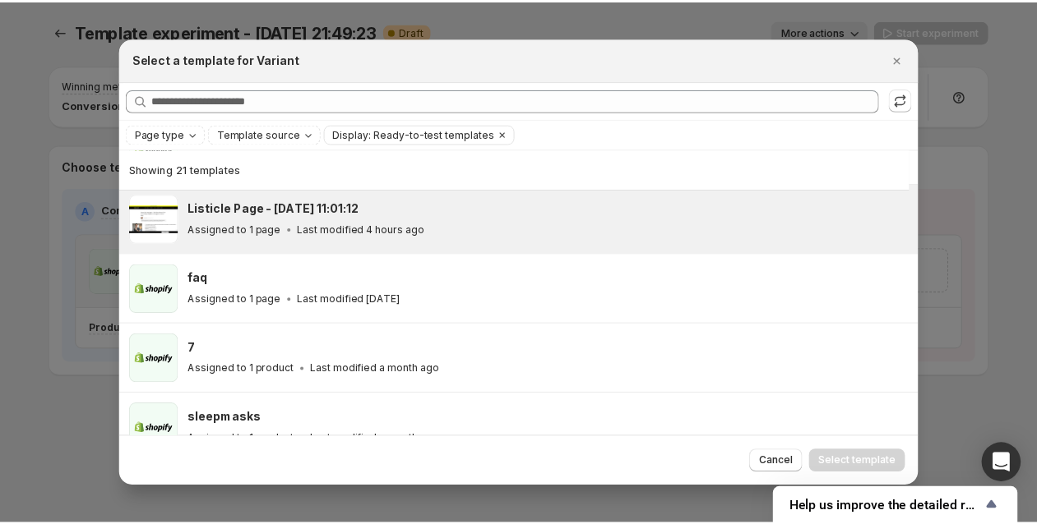
scroll to position [171, 0]
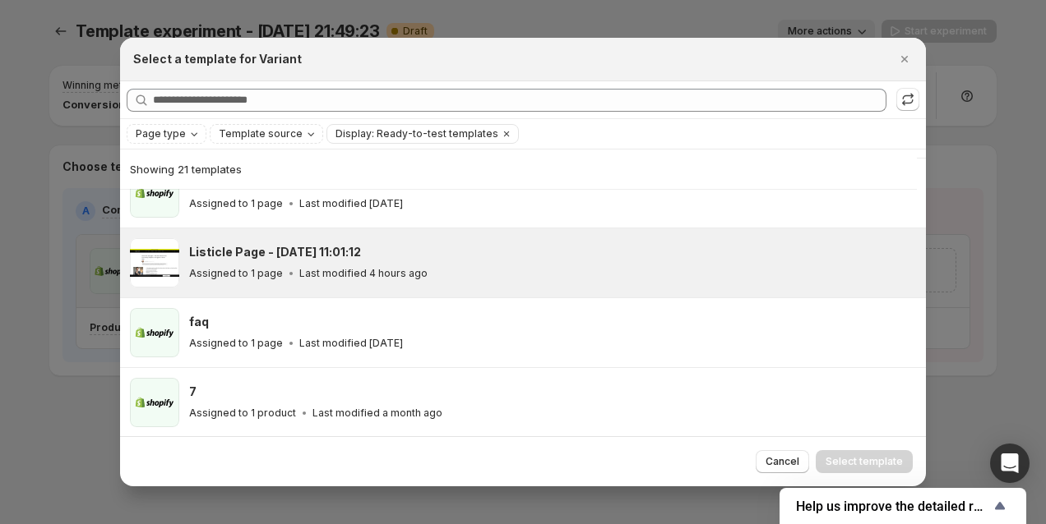
click at [330, 272] on p "Last modified 4 hours ago" at bounding box center [363, 273] width 128 height 13
click at [875, 470] on button "Select template" at bounding box center [863, 461] width 97 height 23
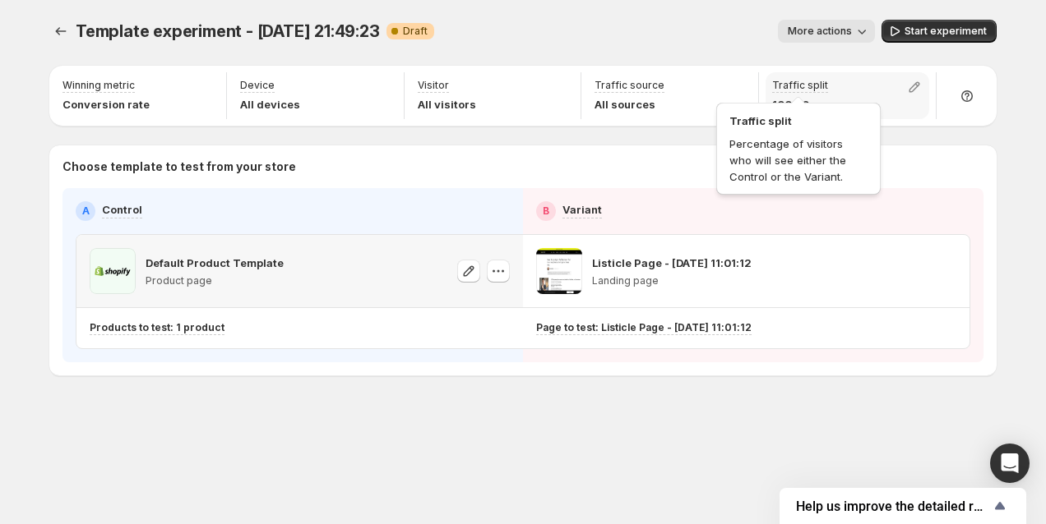
click at [820, 85] on p "Traffic split" at bounding box center [800, 85] width 56 height 13
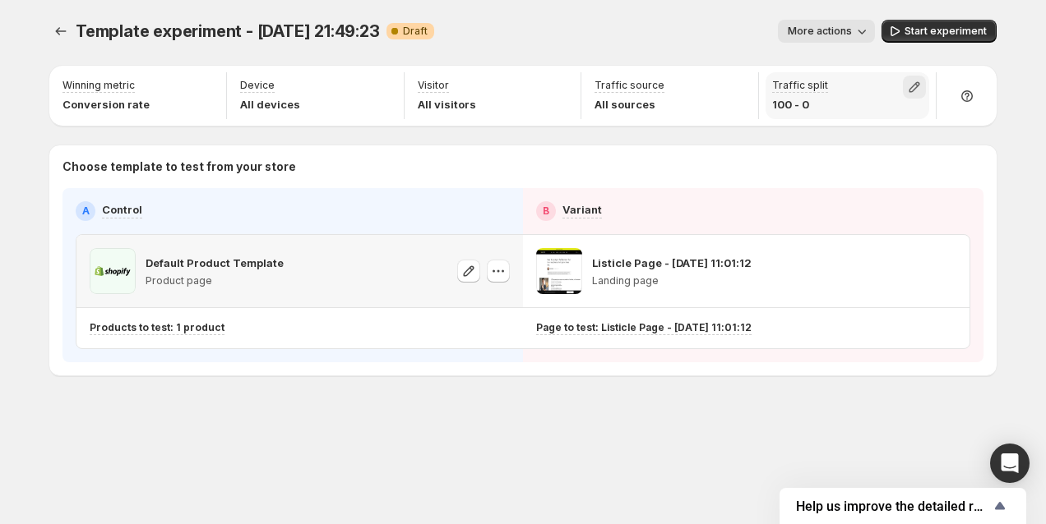
click at [908, 83] on icon "button" at bounding box center [914, 87] width 16 height 16
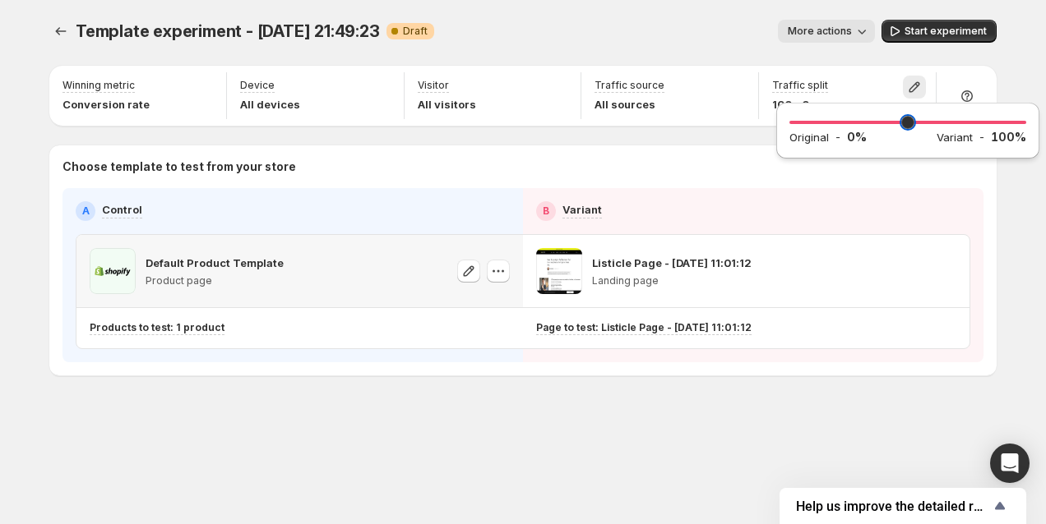
drag, startPoint x: 1019, startPoint y: 120, endPoint x: 742, endPoint y: 128, distance: 277.1
click at [789, 128] on input "range" at bounding box center [907, 122] width 237 height 23
drag, startPoint x: 793, startPoint y: 120, endPoint x: 1044, endPoint y: 120, distance: 250.7
type input "***"
click at [1026, 120] on input "range" at bounding box center [907, 122] width 237 height 23
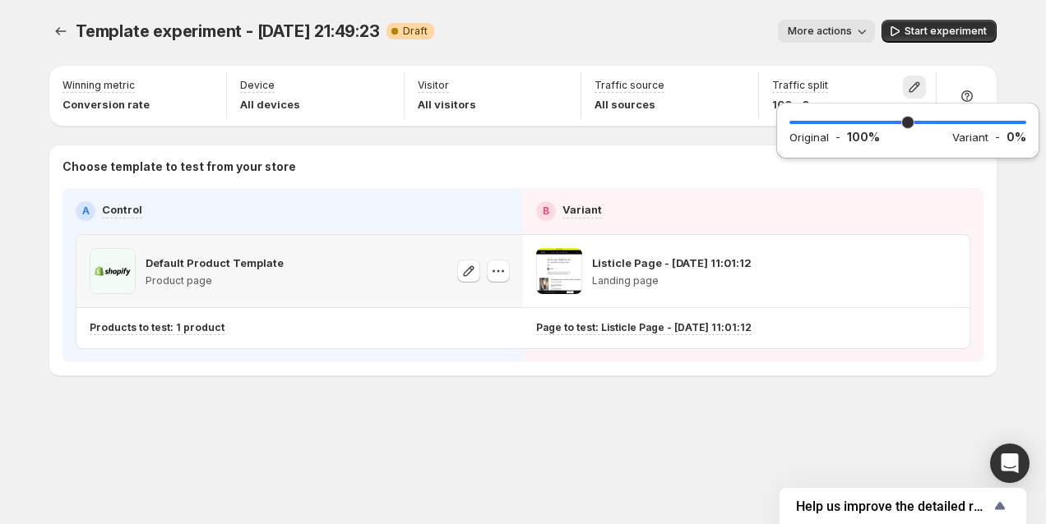
click at [646, 44] on div "Template experiment - Sep 22, 21:49:23. This page is ready Template experiment …" at bounding box center [522, 31] width 947 height 62
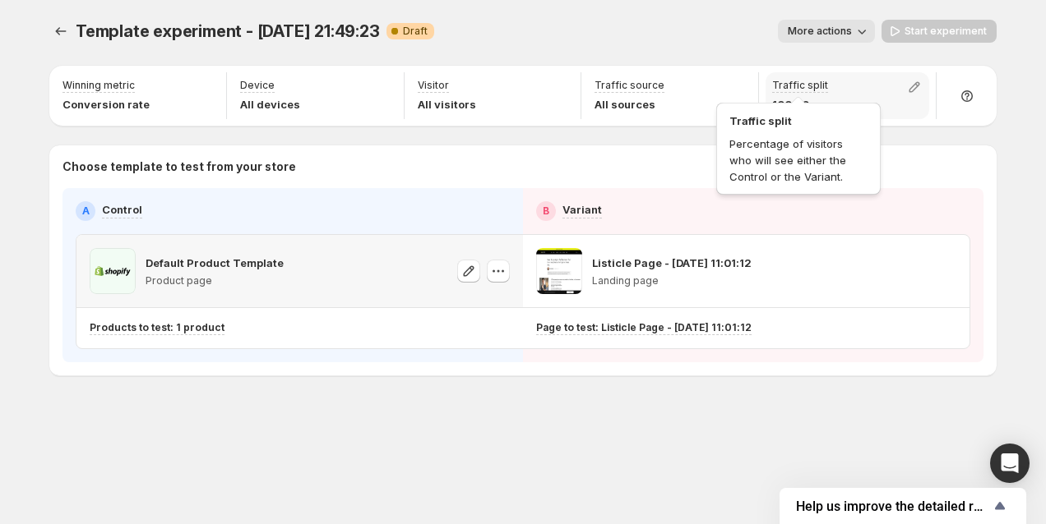
click at [805, 86] on p "Traffic split" at bounding box center [800, 85] width 56 height 13
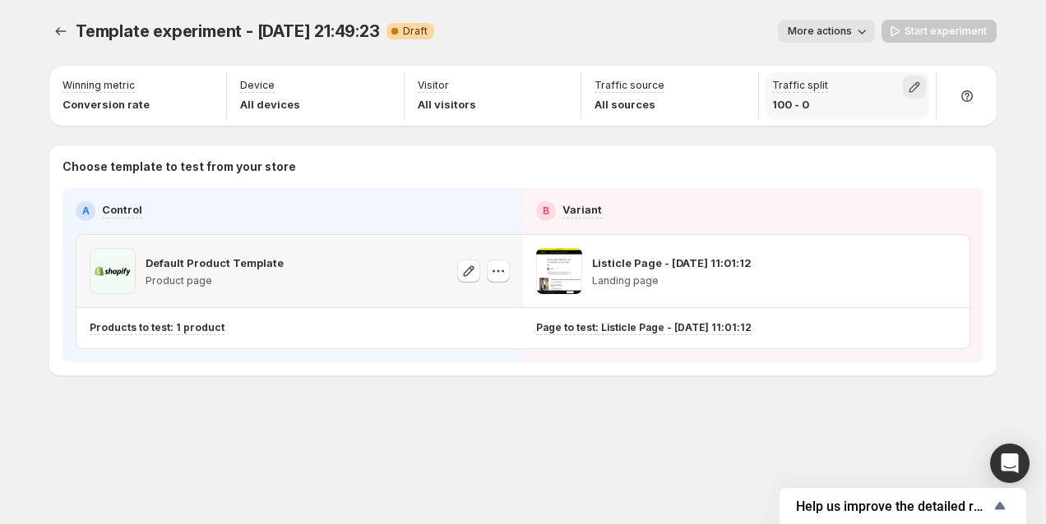
click at [910, 82] on icon "button" at bounding box center [914, 87] width 16 height 16
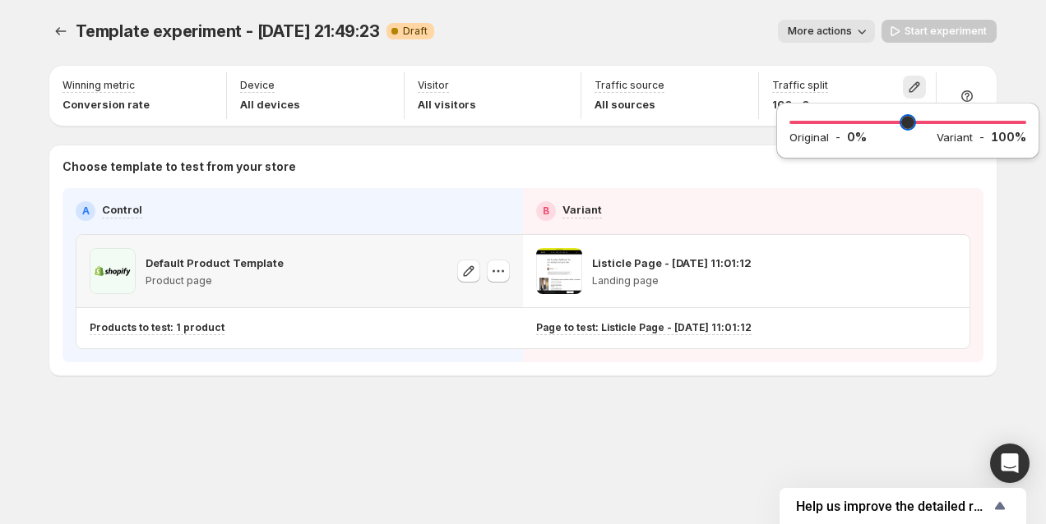
drag, startPoint x: 1021, startPoint y: 127, endPoint x: 774, endPoint y: 134, distance: 246.7
type input "*"
click at [789, 134] on input "range" at bounding box center [907, 122] width 237 height 23
click at [612, 18] on div "Template experiment - Sep 22, 21:49:23. This page is ready Template experiment …" at bounding box center [522, 31] width 947 height 62
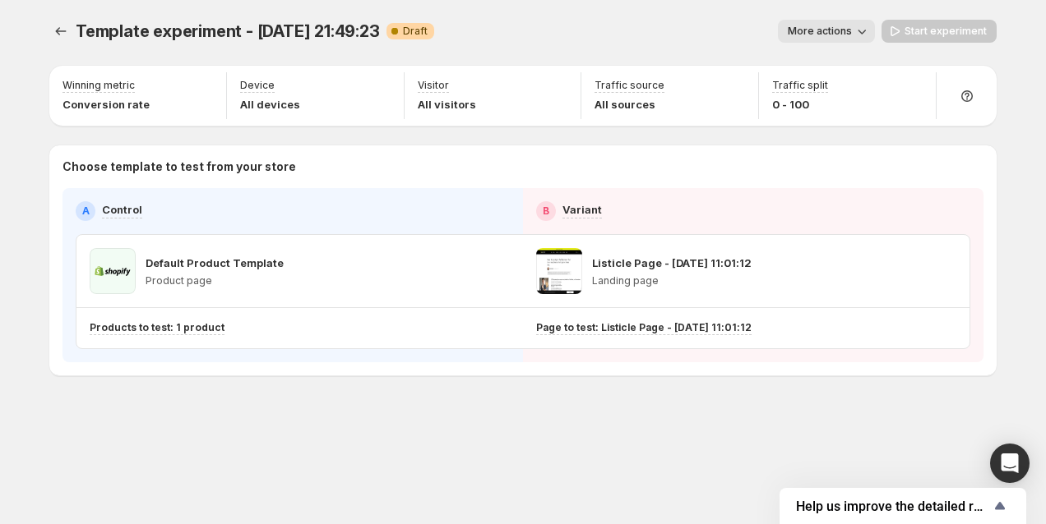
click at [940, 29] on div "Start experiment" at bounding box center [938, 31] width 115 height 23
click at [58, 34] on icon "Experiments" at bounding box center [61, 31] width 16 height 16
click at [64, 28] on icon "Experiments" at bounding box center [61, 31] width 16 height 16
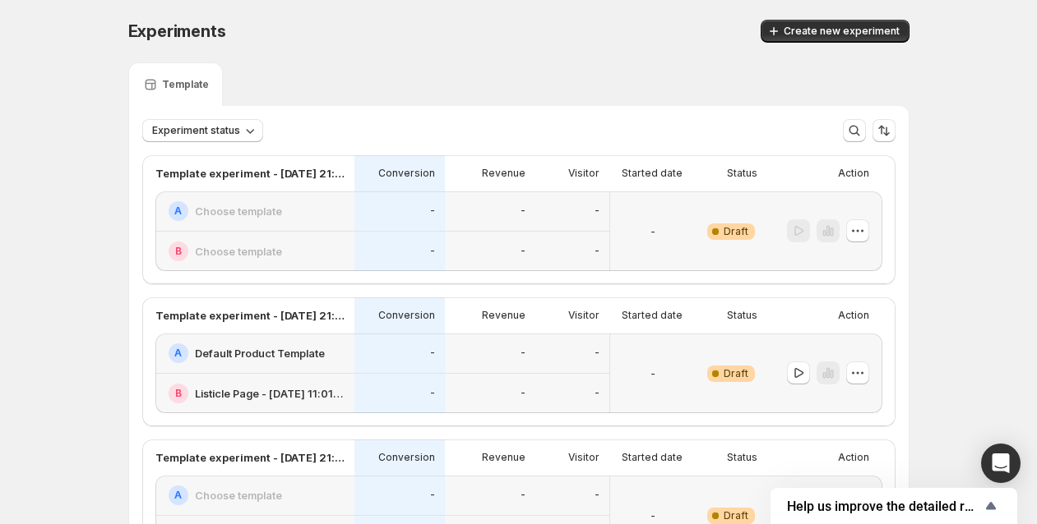
scroll to position [147, 0]
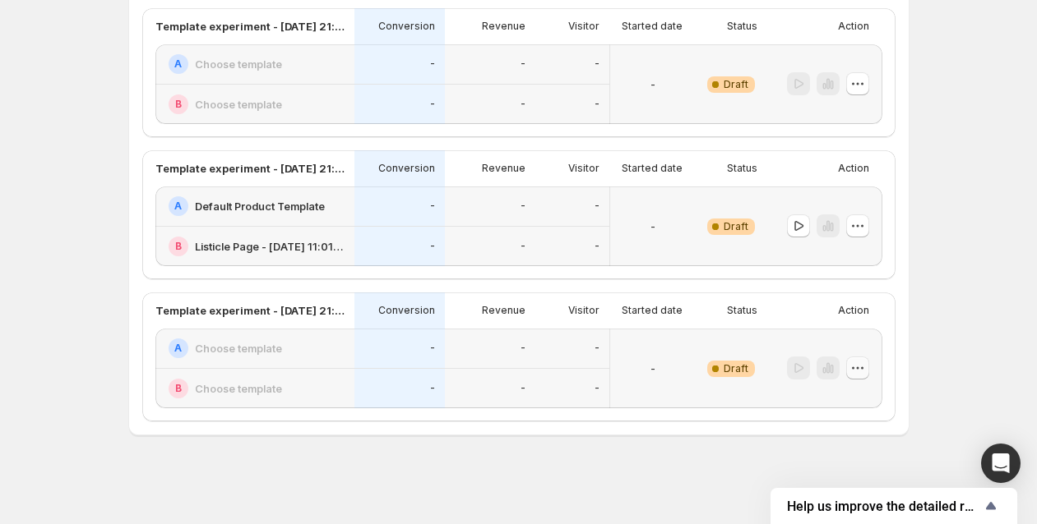
click at [861, 366] on icon "button" at bounding box center [857, 368] width 16 height 16
click at [866, 367] on icon "button" at bounding box center [857, 368] width 16 height 16
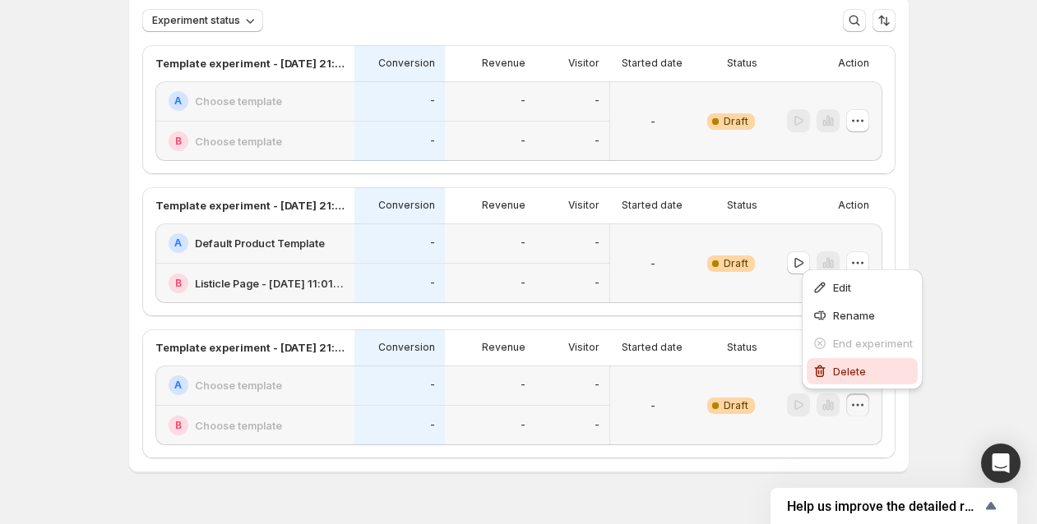
click at [866, 377] on span "Delete" at bounding box center [873, 371] width 80 height 16
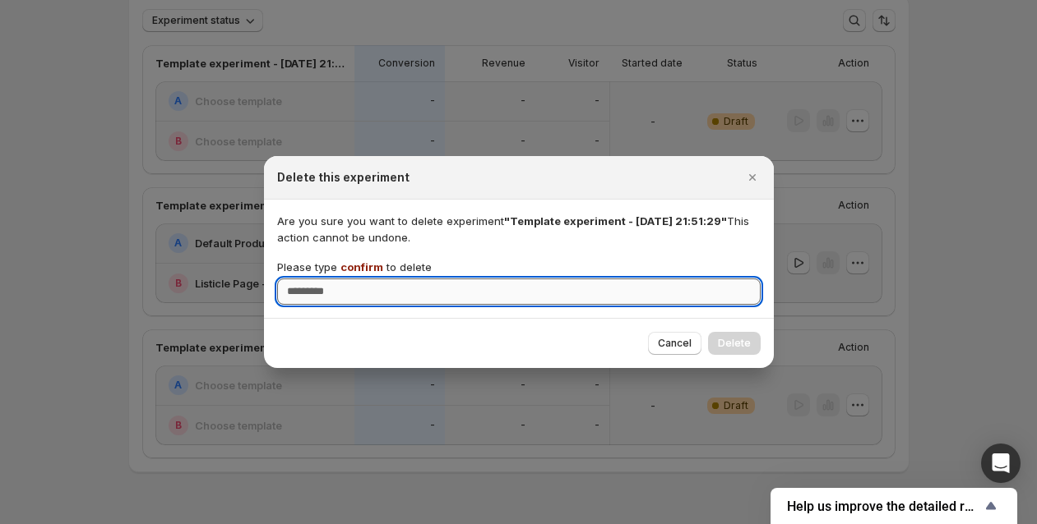
click at [644, 297] on input "Please type confirm to delete" at bounding box center [518, 292] width 483 height 26
type input "*******"
click at [731, 344] on span "Delete" at bounding box center [734, 343] width 33 height 13
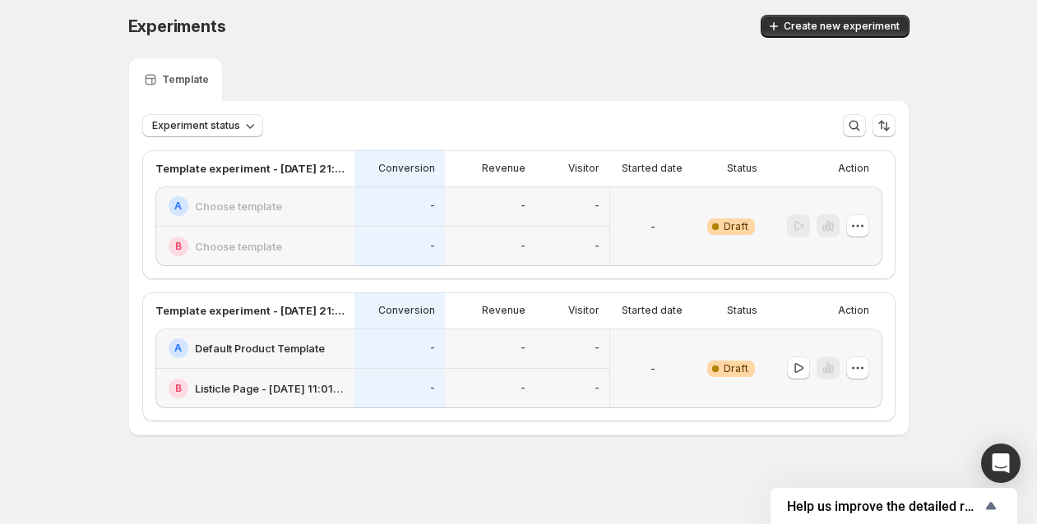
scroll to position [5, 0]
click at [866, 223] on icon "button" at bounding box center [857, 226] width 16 height 16
click at [834, 338] on span "Delete" at bounding box center [849, 343] width 33 height 13
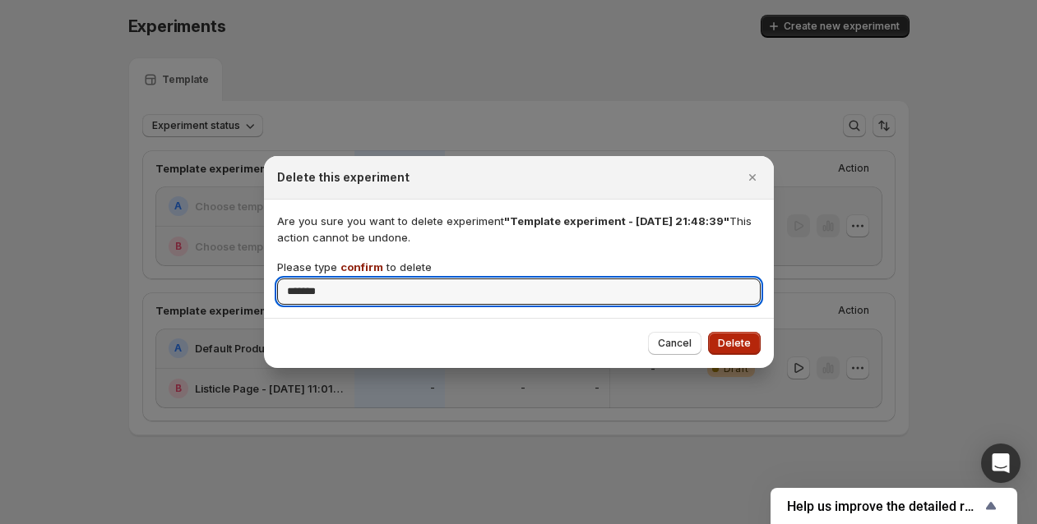
type input "*******"
click at [720, 344] on span "Delete" at bounding box center [734, 343] width 33 height 13
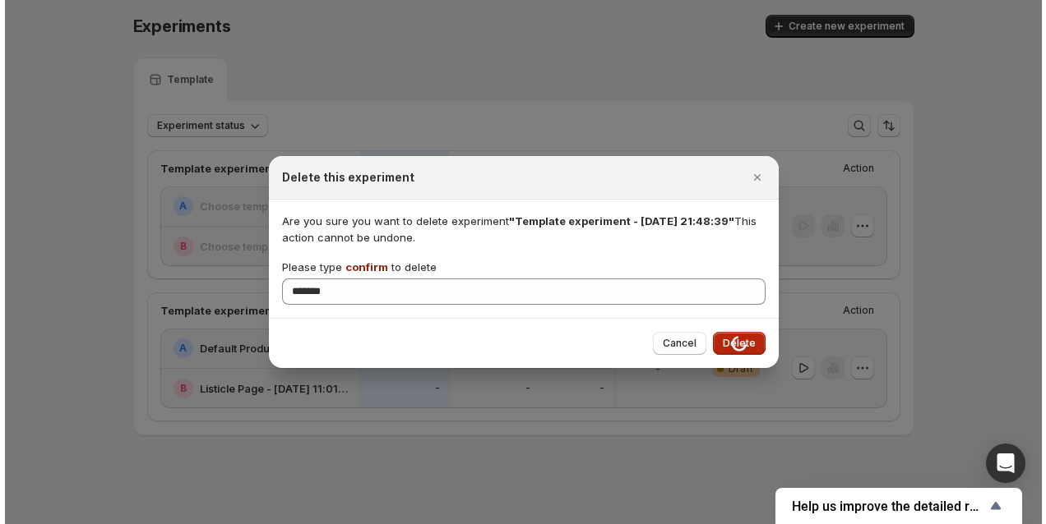
scroll to position [0, 0]
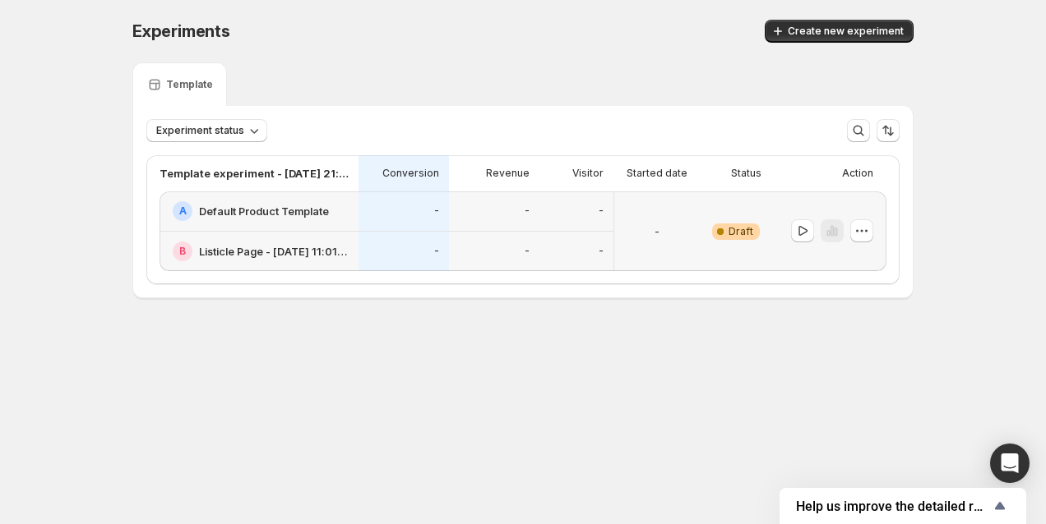
click at [349, 216] on div "A Default Product Template" at bounding box center [258, 212] width 199 height 40
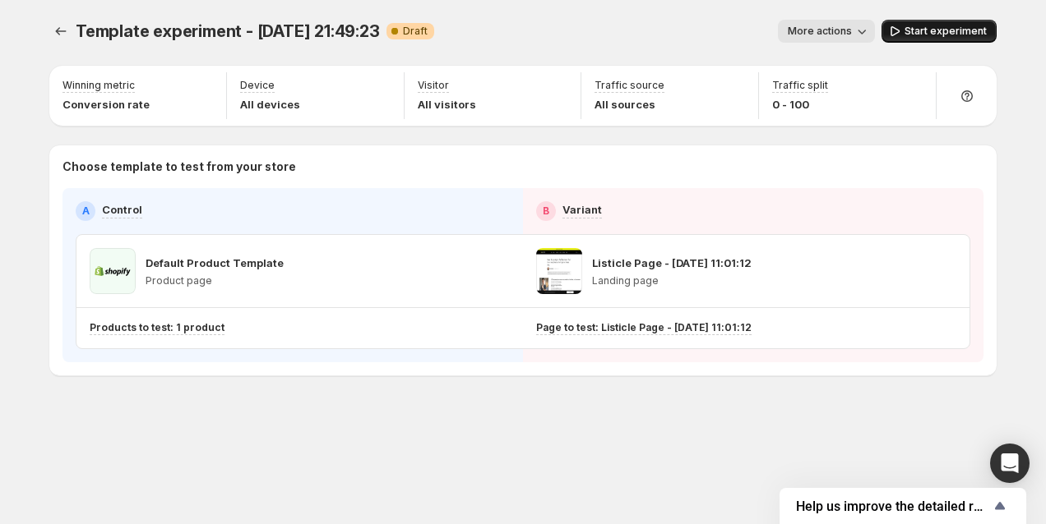
click at [929, 35] on span "Start experiment" at bounding box center [945, 31] width 82 height 13
click at [66, 31] on icon "Experiments" at bounding box center [61, 31] width 16 height 16
